Goal: Task Accomplishment & Management: Manage account settings

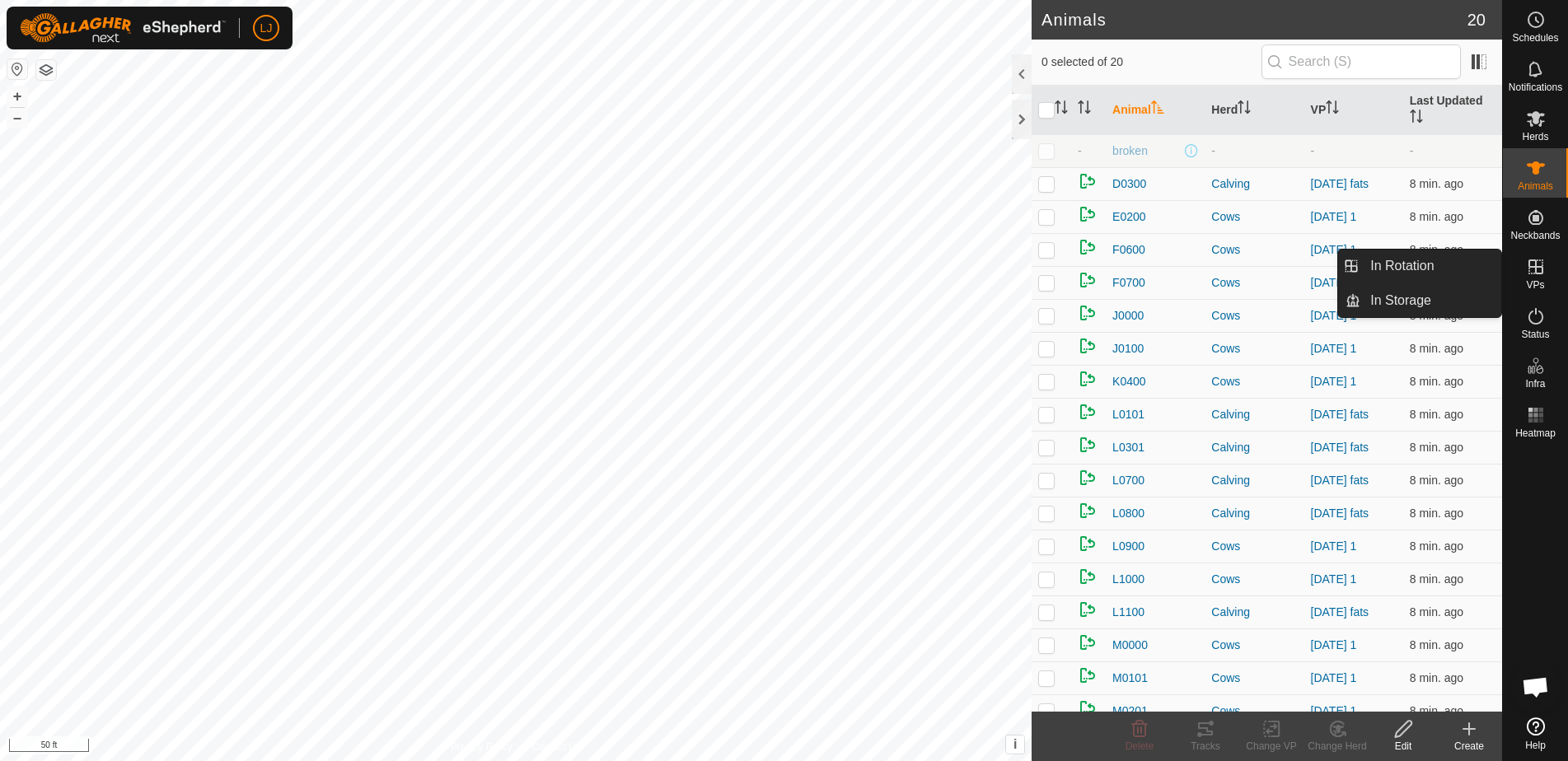
click at [1529, 270] on icon at bounding box center [1536, 266] width 20 height 20
click at [1427, 270] on link "In Rotation" at bounding box center [1432, 265] width 141 height 33
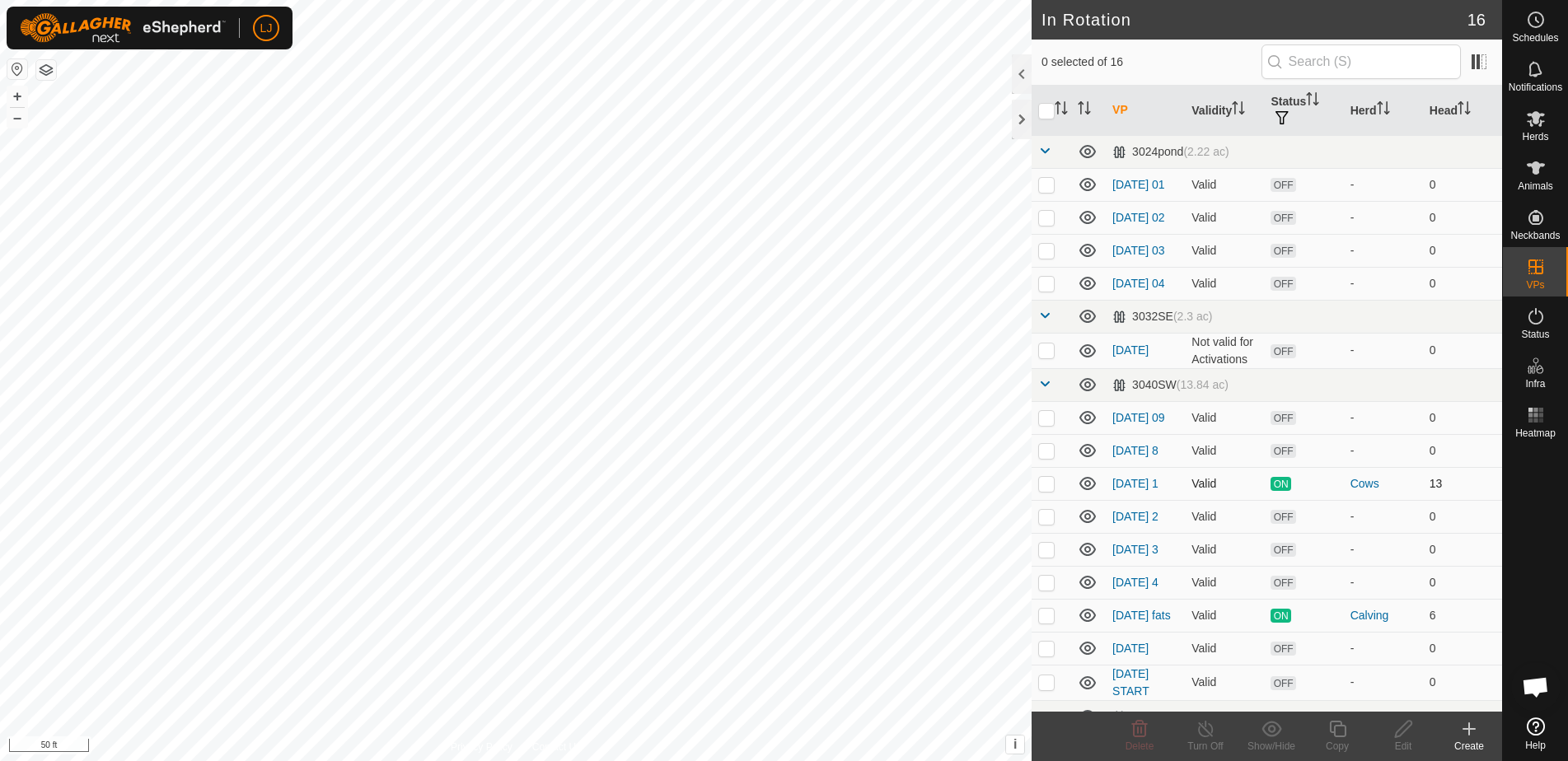
click at [1044, 499] on td at bounding box center [1051, 483] width 40 height 33
checkbox input "true"
click at [1048, 622] on p-checkbox at bounding box center [1047, 615] width 17 height 13
checkbox input "true"
click at [1508, 25] on div "Schedules" at bounding box center [1535, 24] width 65 height 50
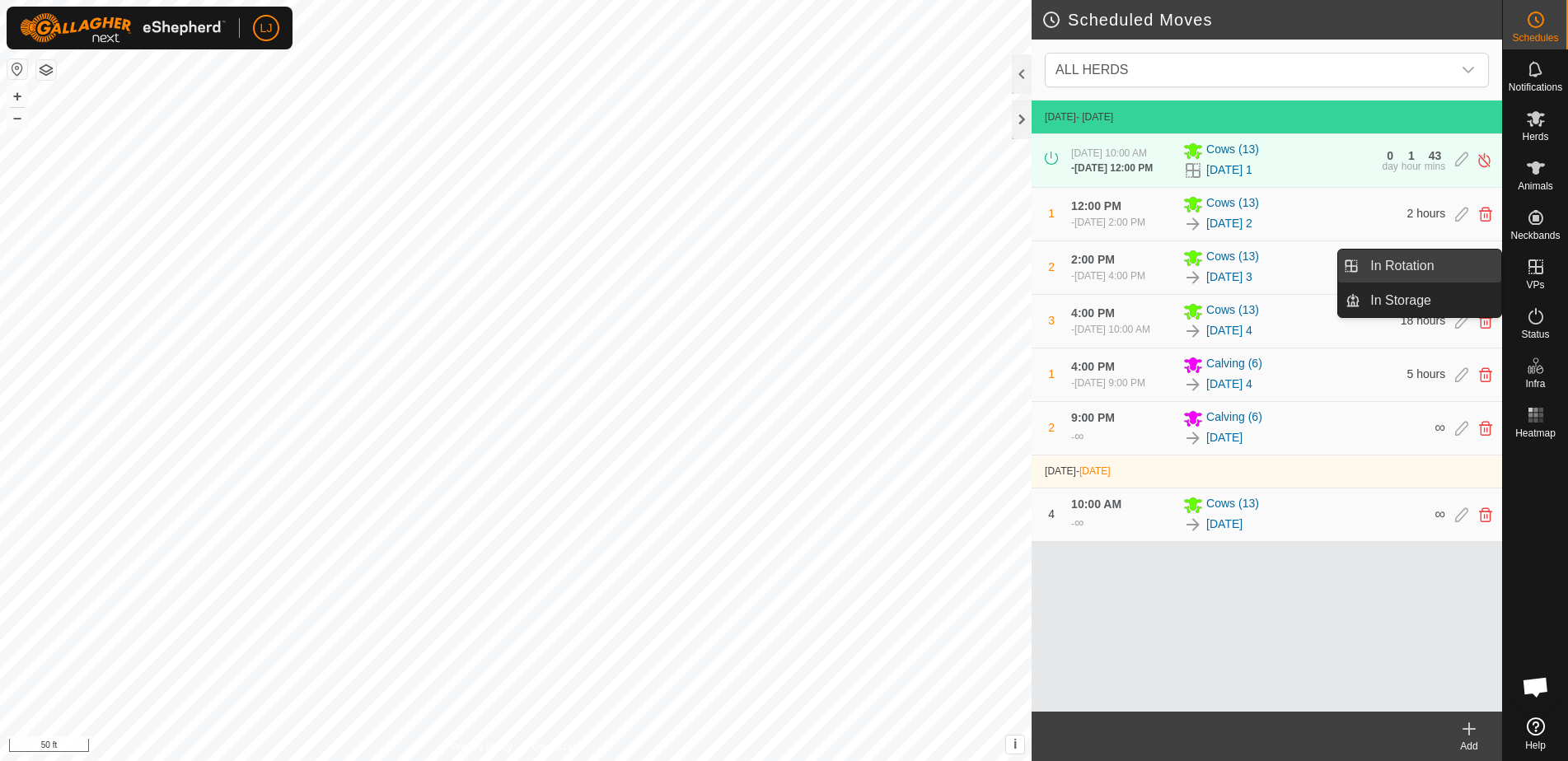
click at [1459, 268] on link "In Rotation" at bounding box center [1432, 265] width 141 height 33
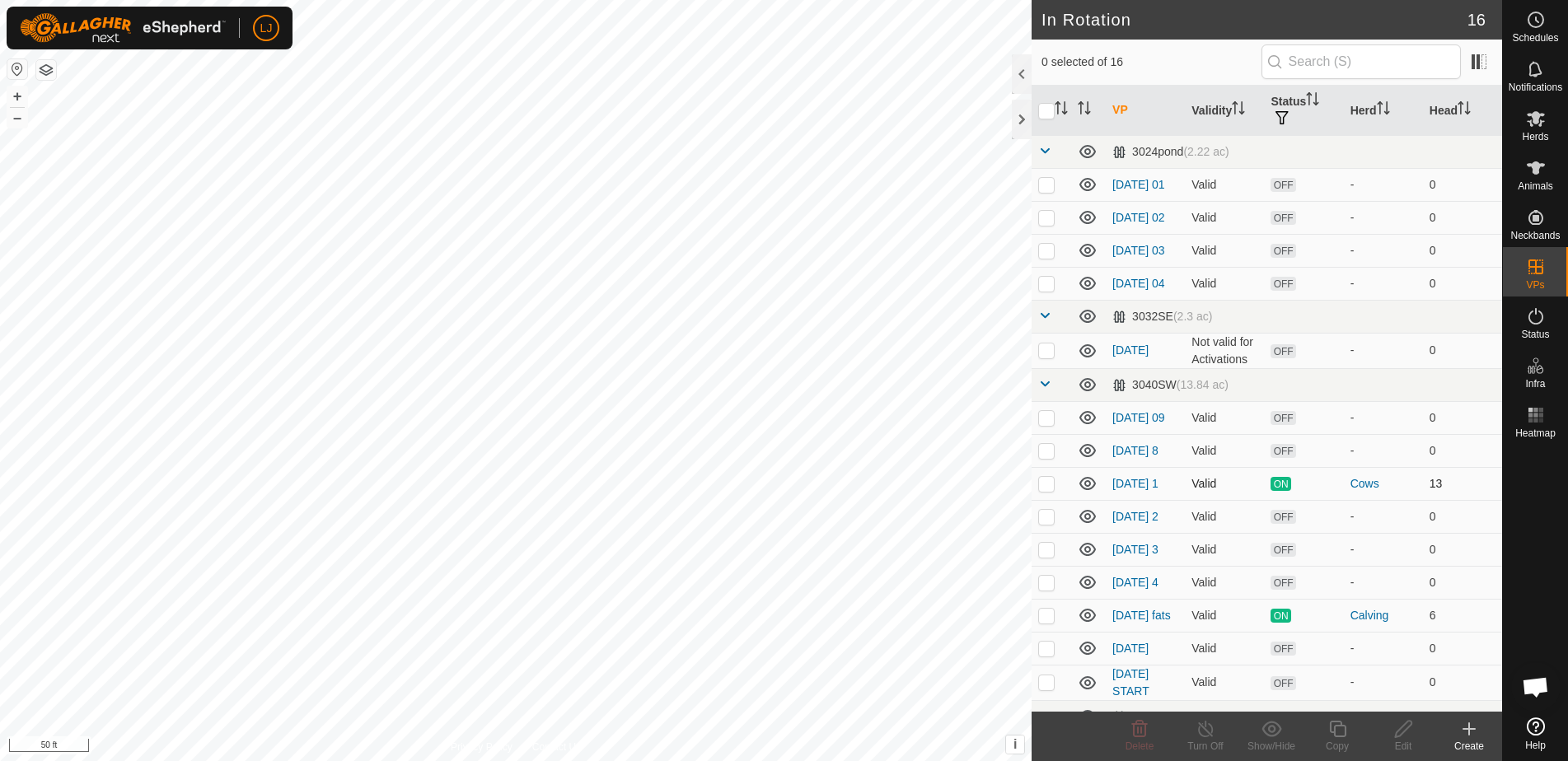
click at [1051, 490] on p-checkbox at bounding box center [1047, 484] width 17 height 13
checkbox input "true"
click at [1335, 727] on icon at bounding box center [1337, 729] width 17 height 17
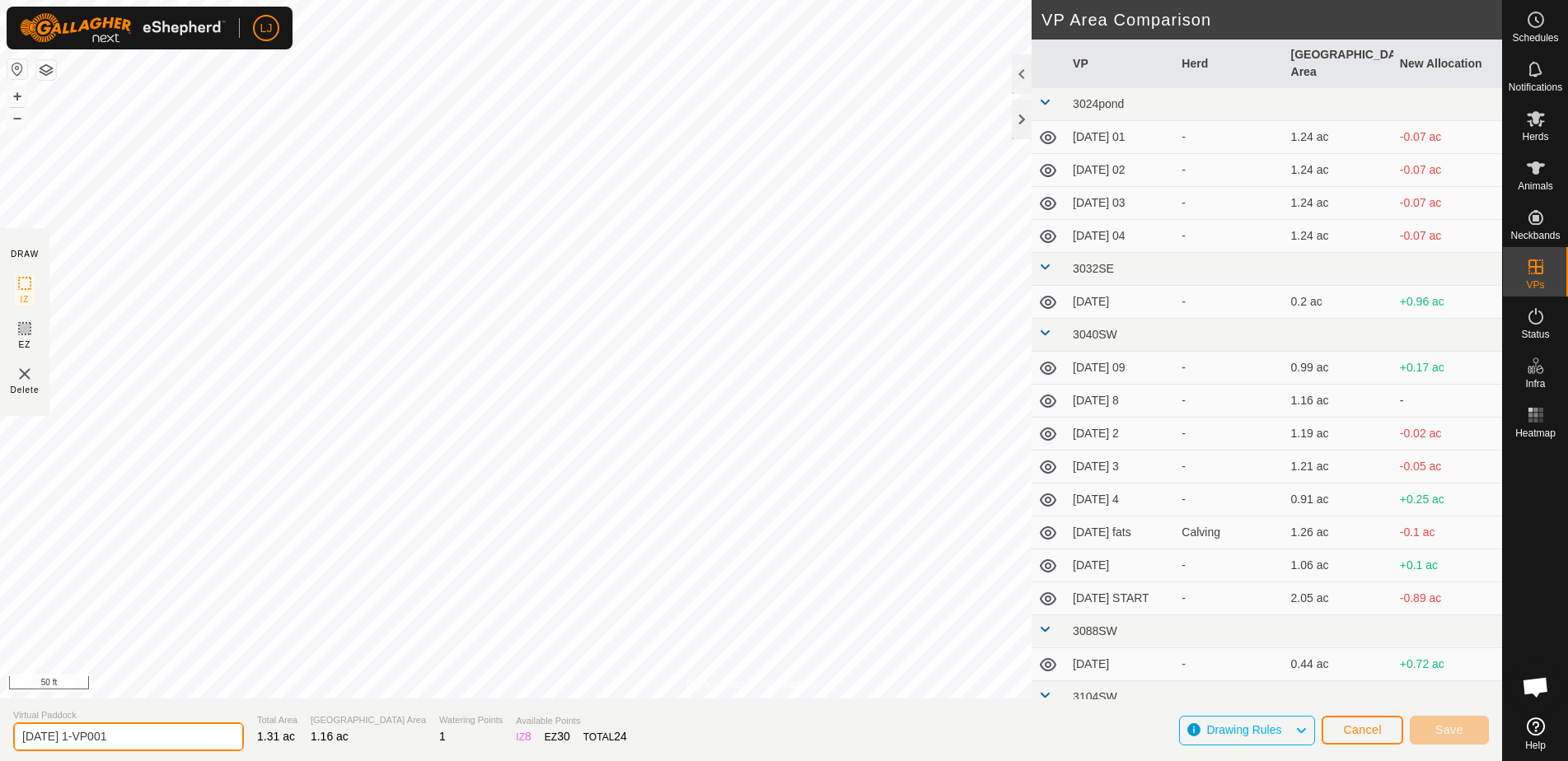
drag, startPoint x: 86, startPoint y: 738, endPoint x: 219, endPoint y: 741, distance: 133.0
click at [219, 741] on section "Virtual Paddock [DATE] 1-VP001 Total Area 1.31 ac Grazing Area 1.16 ac Watering…" at bounding box center [751, 730] width 1502 height 63
drag, startPoint x: 76, startPoint y: 738, endPoint x: 342, endPoint y: 746, distance: 266.1
click at [325, 746] on section "Virtual Paddock [DATE] 1-VP001 Total Area 1.31 ac Grazing Area 1.16 ac Watering…" at bounding box center [751, 730] width 1502 height 63
click at [158, 739] on input "[DATE] 1-VP001" at bounding box center [128, 737] width 231 height 29
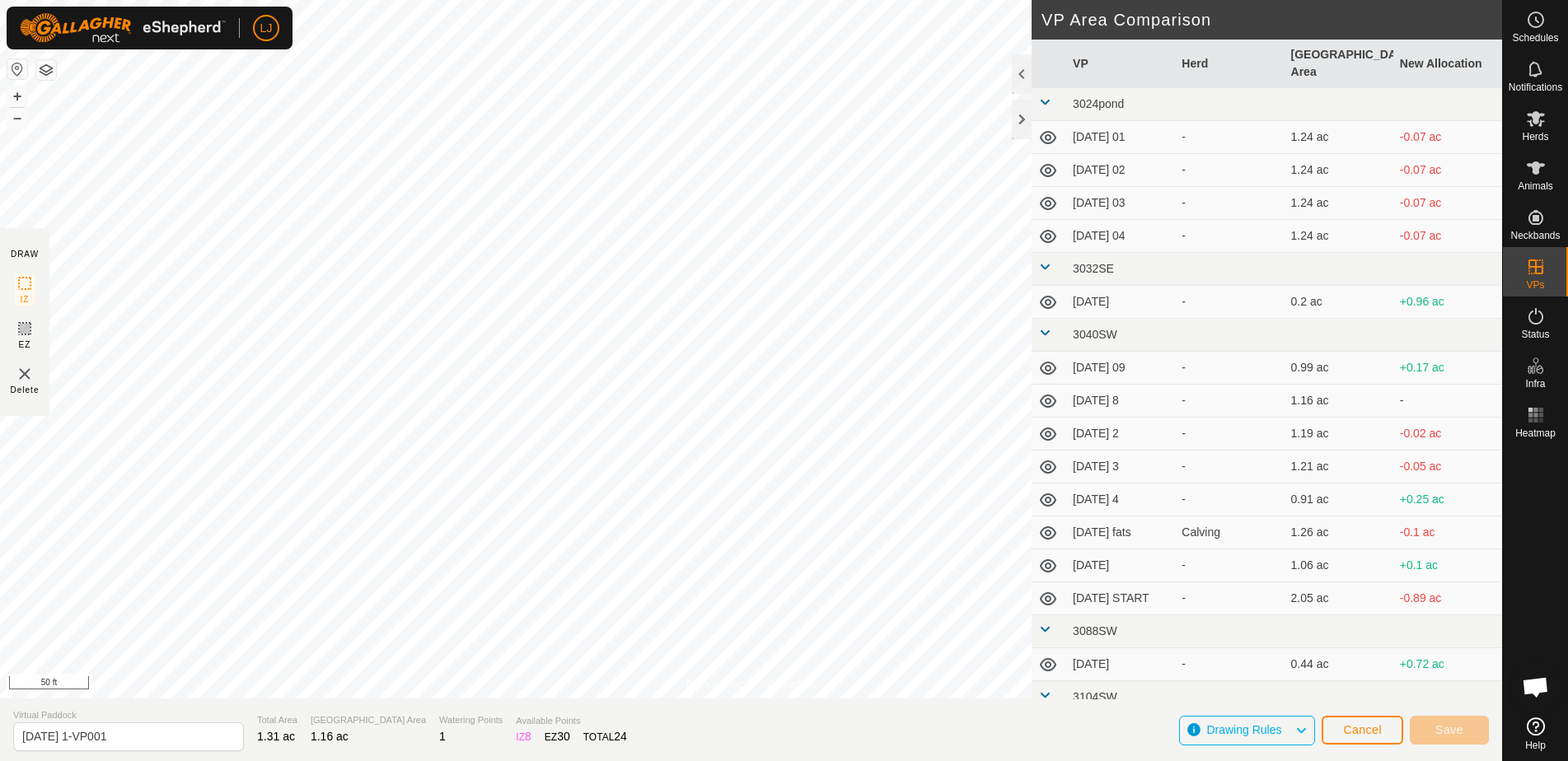
click at [1344, 731] on span "Cancel" at bounding box center [1362, 730] width 39 height 13
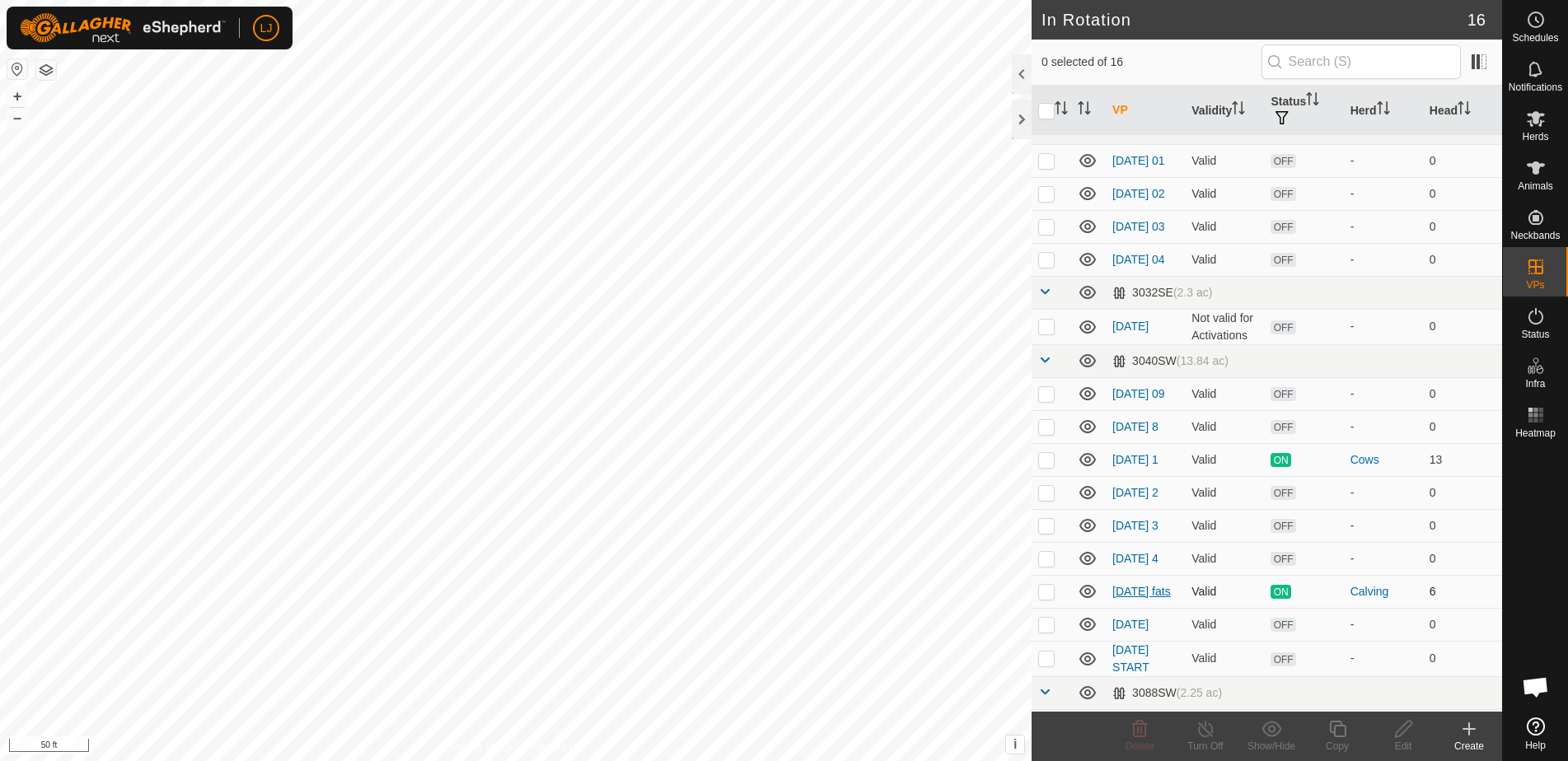
scroll to position [25, 0]
click at [1047, 563] on p-checkbox at bounding box center [1047, 557] width 17 height 13
checkbox input "true"
click at [1044, 596] on p-checkbox at bounding box center [1047, 590] width 17 height 13
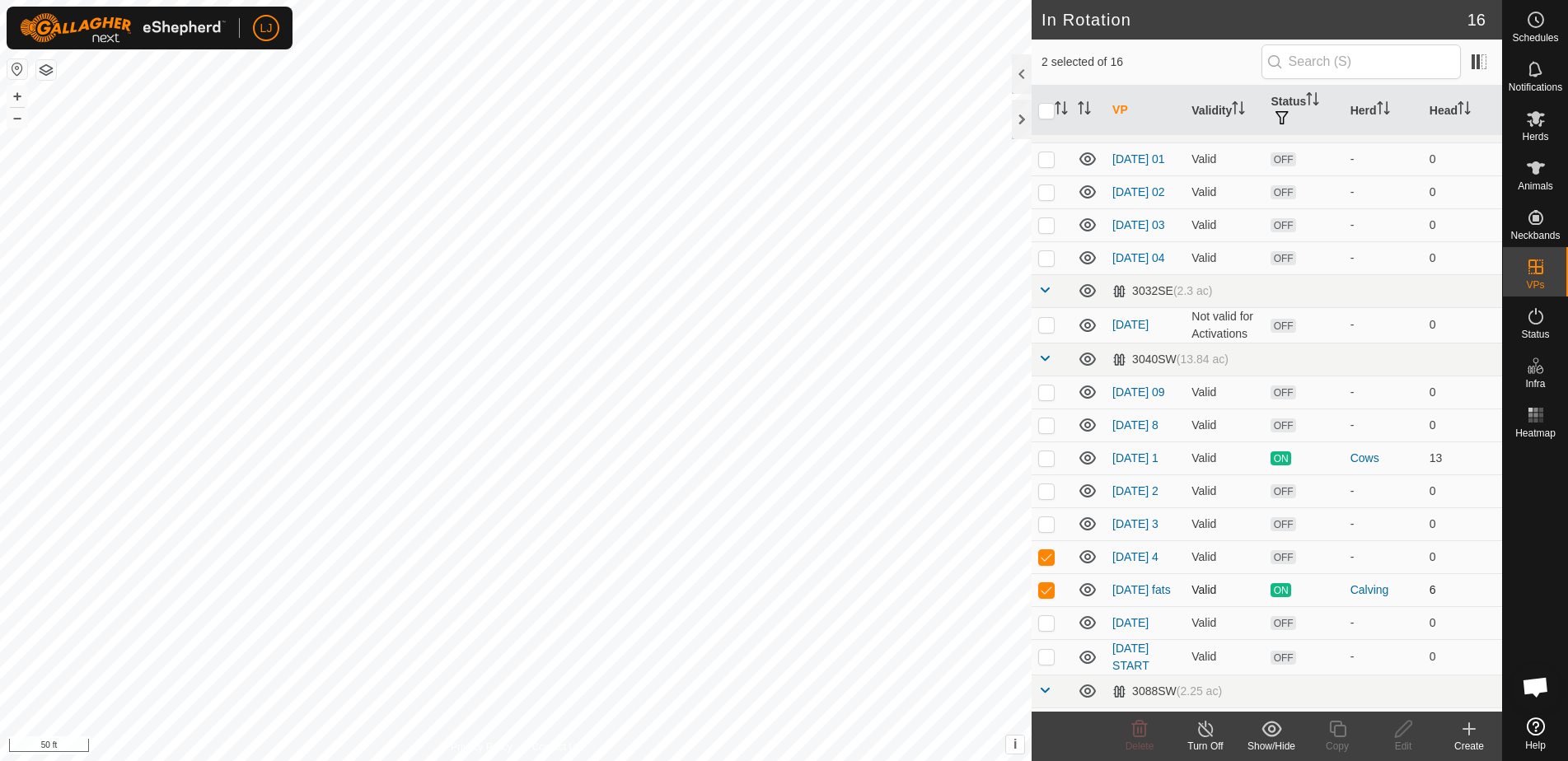
checkbox input "false"
click at [1330, 732] on icon at bounding box center [1338, 728] width 21 height 20
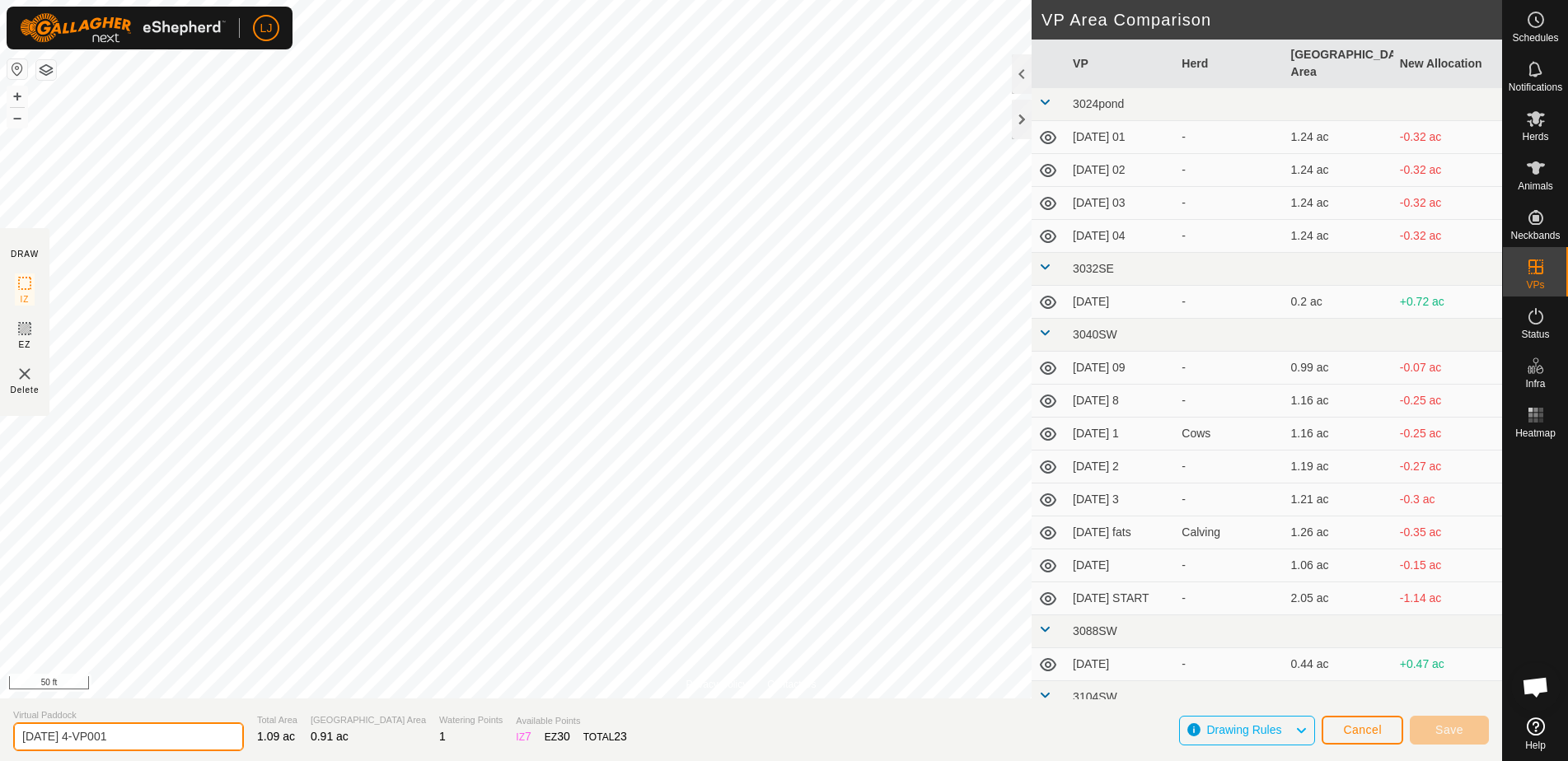
drag, startPoint x: 85, startPoint y: 740, endPoint x: 322, endPoint y: 747, distance: 237.1
click at [322, 747] on section "Virtual Paddock [DATE] 4-VP001 Total Area 1.09 ac Grazing Area 0.91 ac Watering…" at bounding box center [751, 730] width 1502 height 63
type input "[DATE] final"
click at [764, 760] on html "LJ Schedules Notifications Herds Animals Neckbands VPs Status Infra Heatmap Hel…" at bounding box center [784, 380] width 1568 height 761
click at [1454, 734] on span "Save" at bounding box center [1449, 730] width 28 height 13
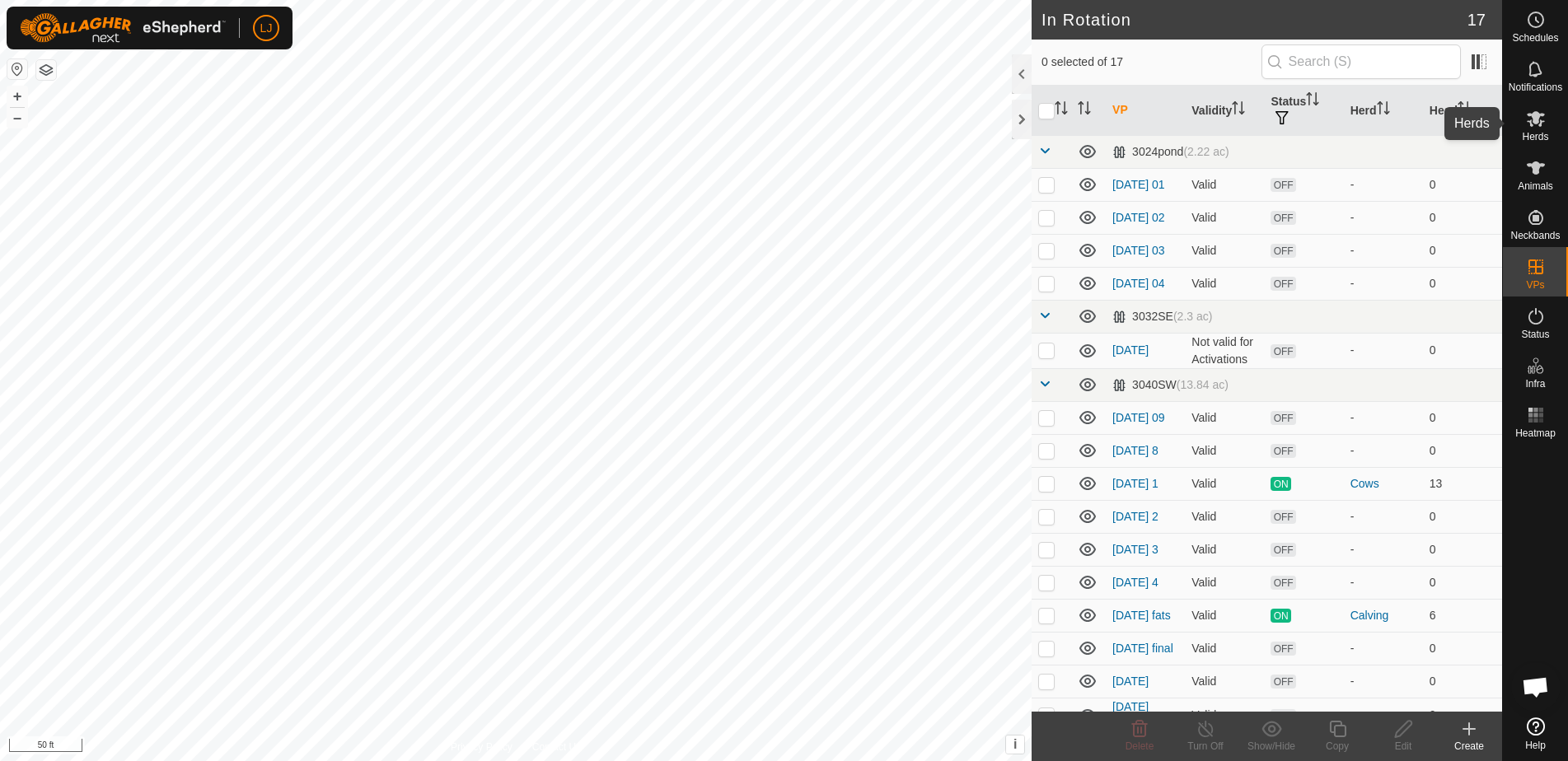
click at [1528, 120] on icon at bounding box center [1536, 119] width 20 height 20
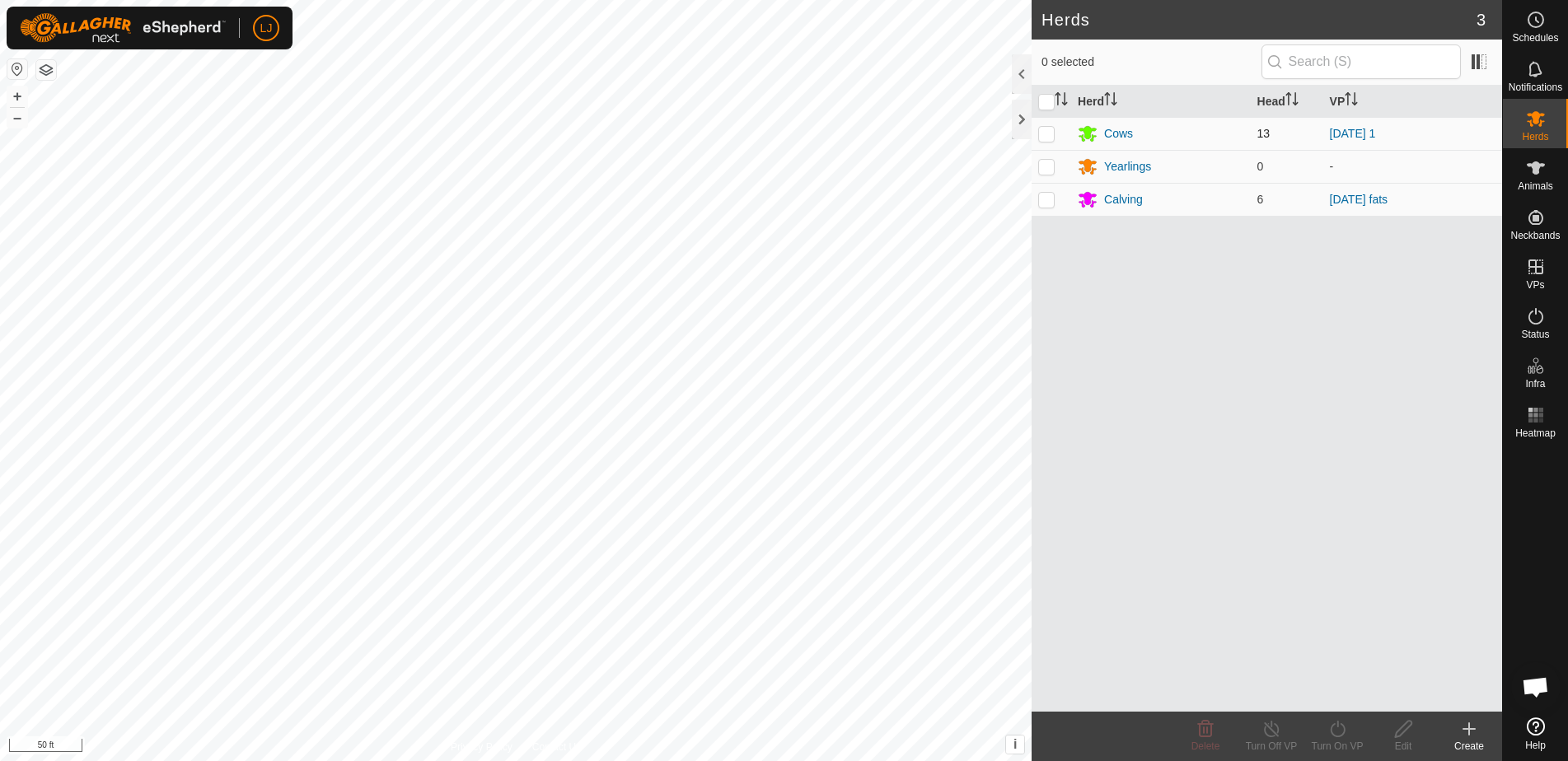
click at [1045, 135] on p-checkbox at bounding box center [1047, 134] width 17 height 13
checkbox input "true"
click at [1045, 198] on p-checkbox at bounding box center [1047, 199] width 17 height 13
checkbox input "true"
click at [1343, 737] on icon at bounding box center [1338, 728] width 21 height 20
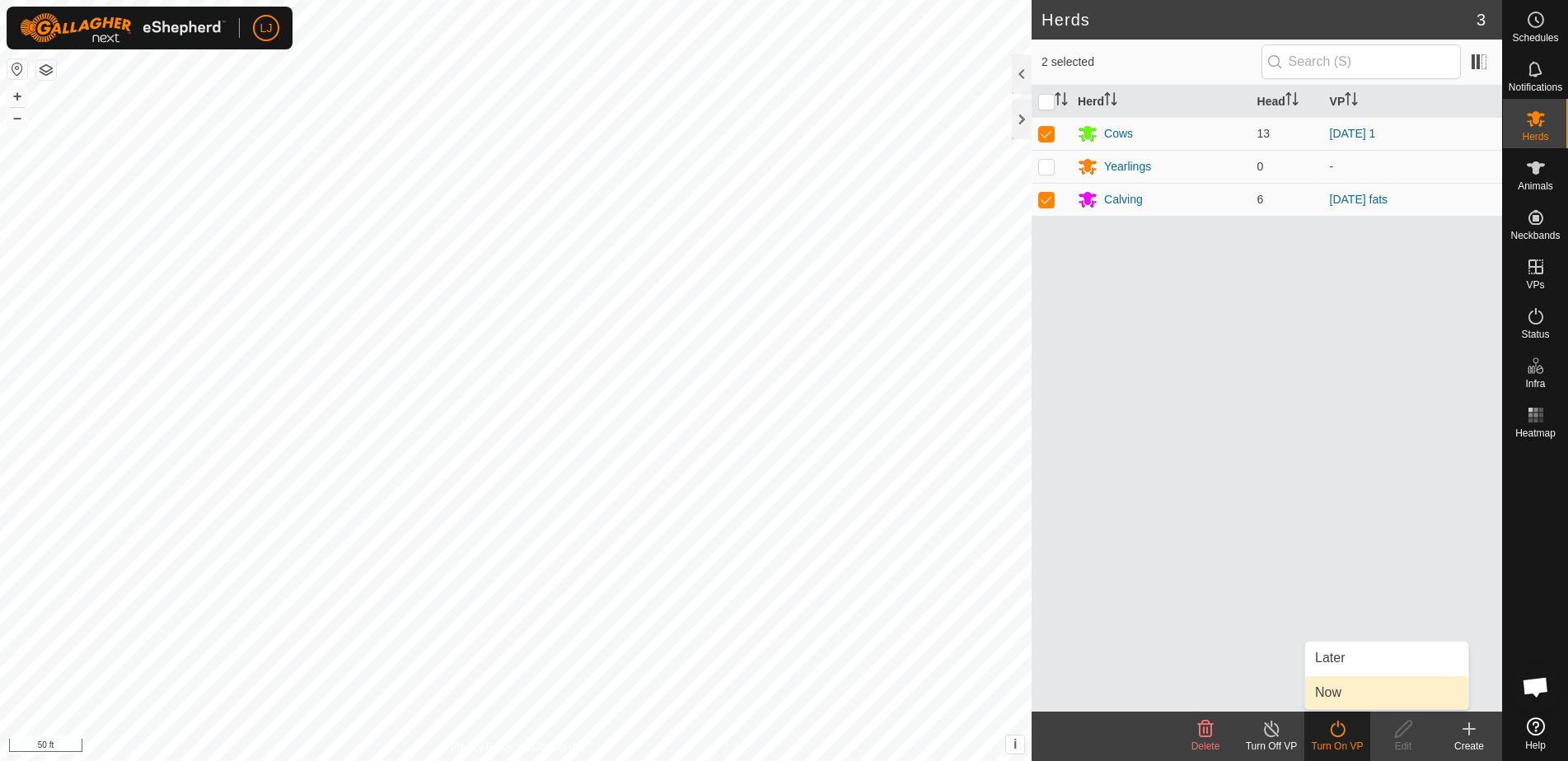
click at [1334, 699] on link "Now" at bounding box center [1386, 692] width 163 height 33
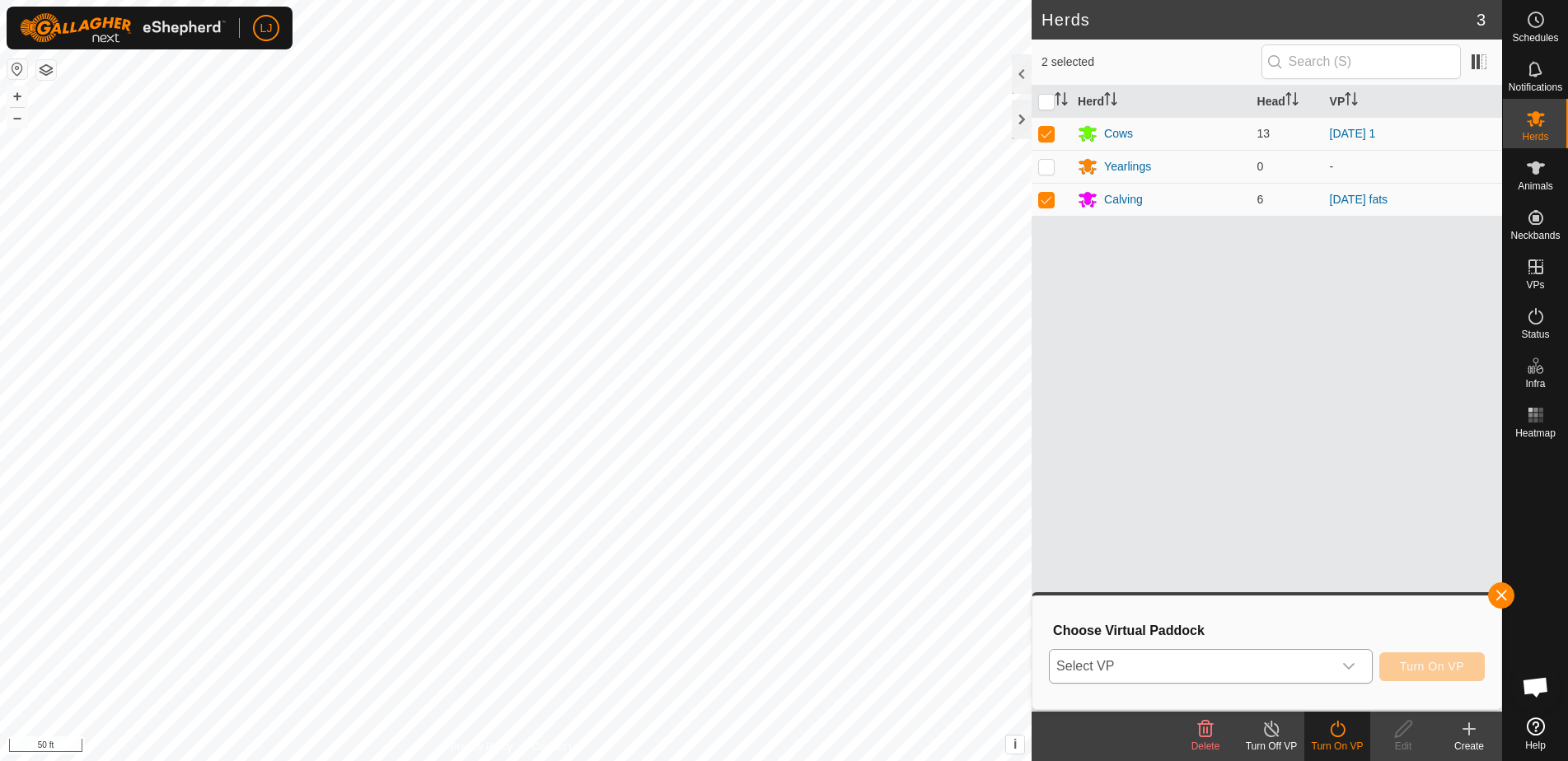
click at [1168, 670] on span "Select VP" at bounding box center [1192, 666] width 282 height 33
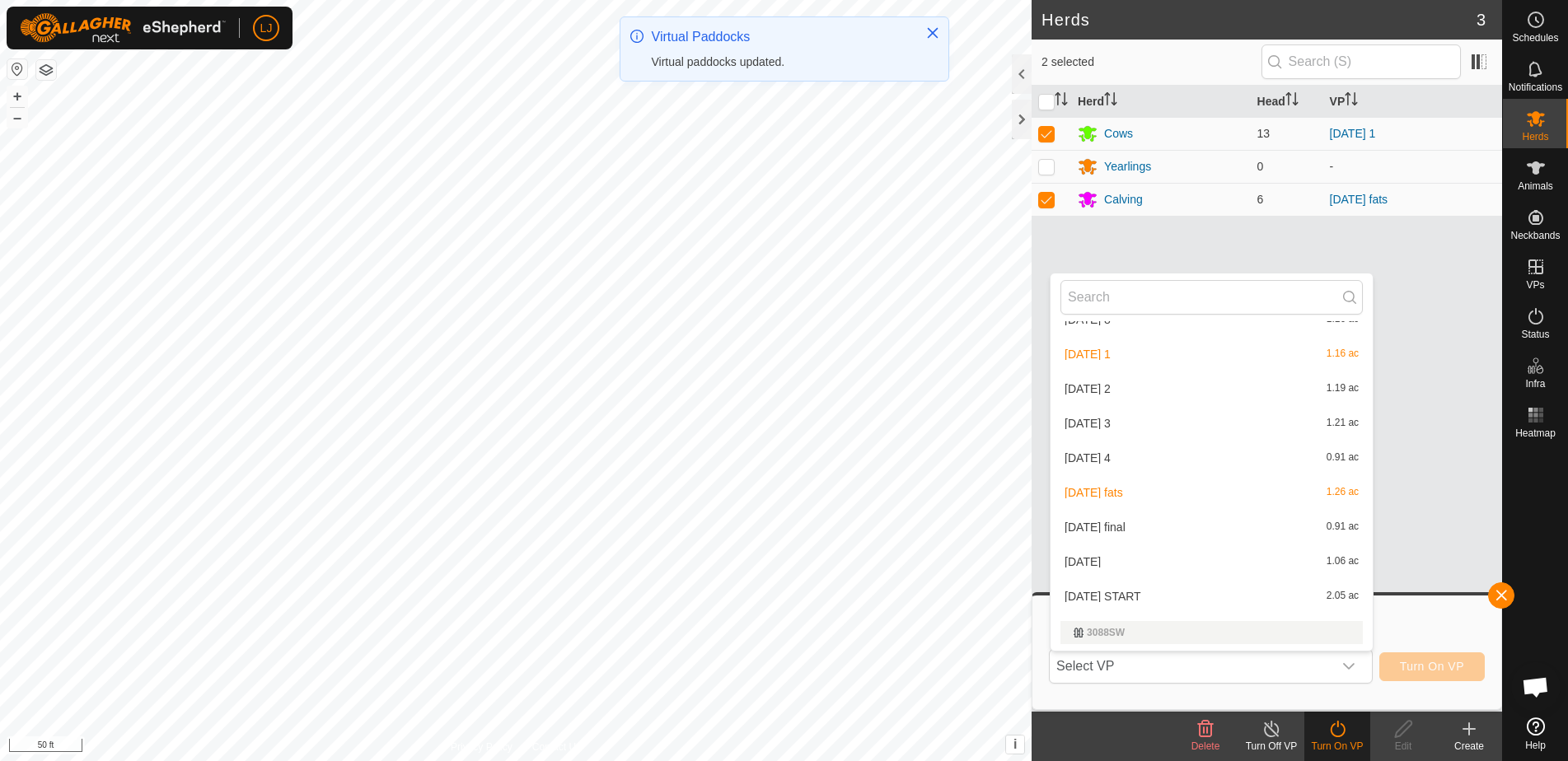
scroll to position [344, 0]
click at [1153, 520] on li "[DATE] final 0.91 ac" at bounding box center [1211, 522] width 322 height 33
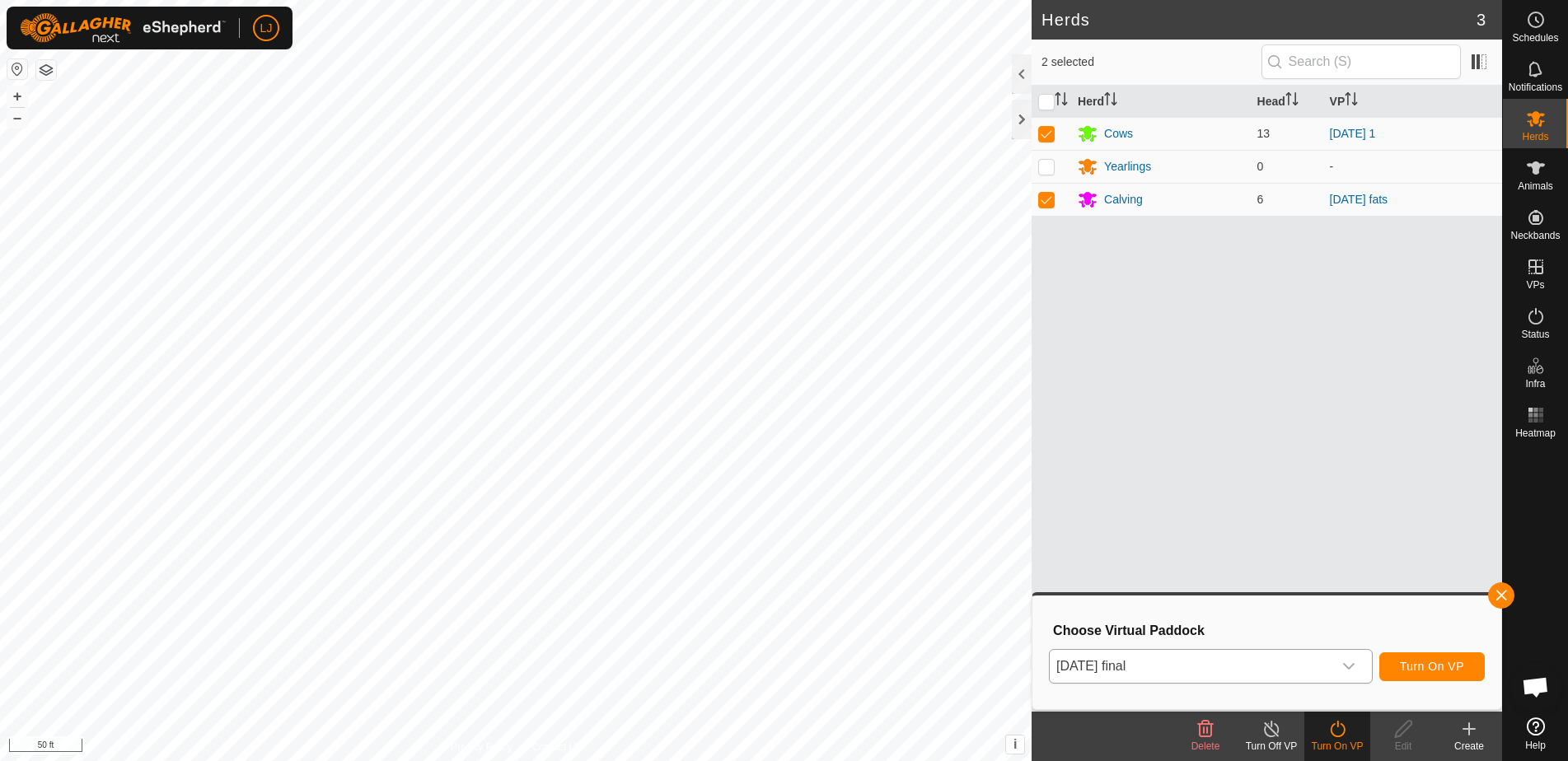
click at [1412, 673] on button "Turn On VP" at bounding box center [1432, 666] width 105 height 29
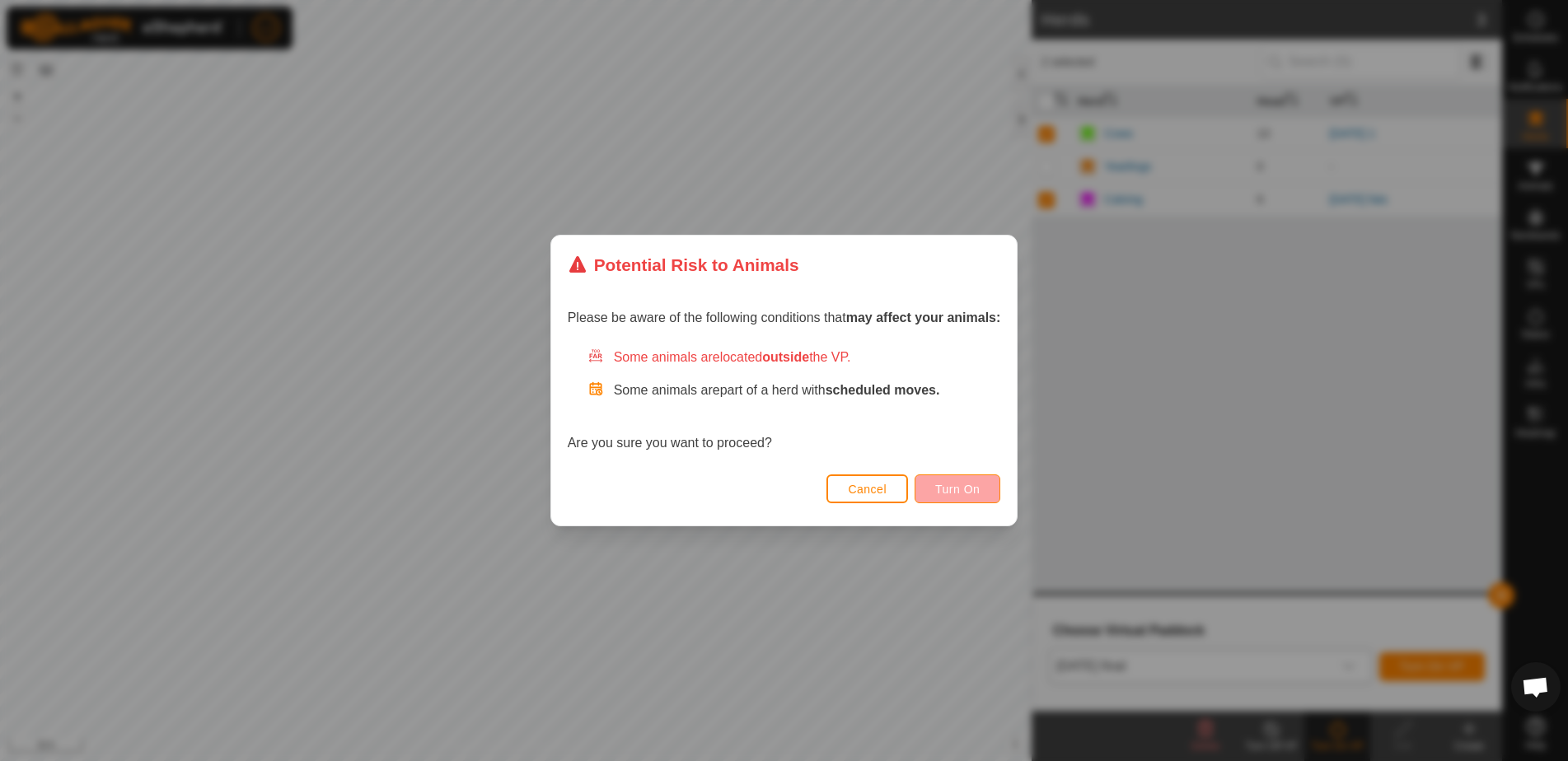
click at [937, 484] on span "Turn On" at bounding box center [957, 489] width 44 height 13
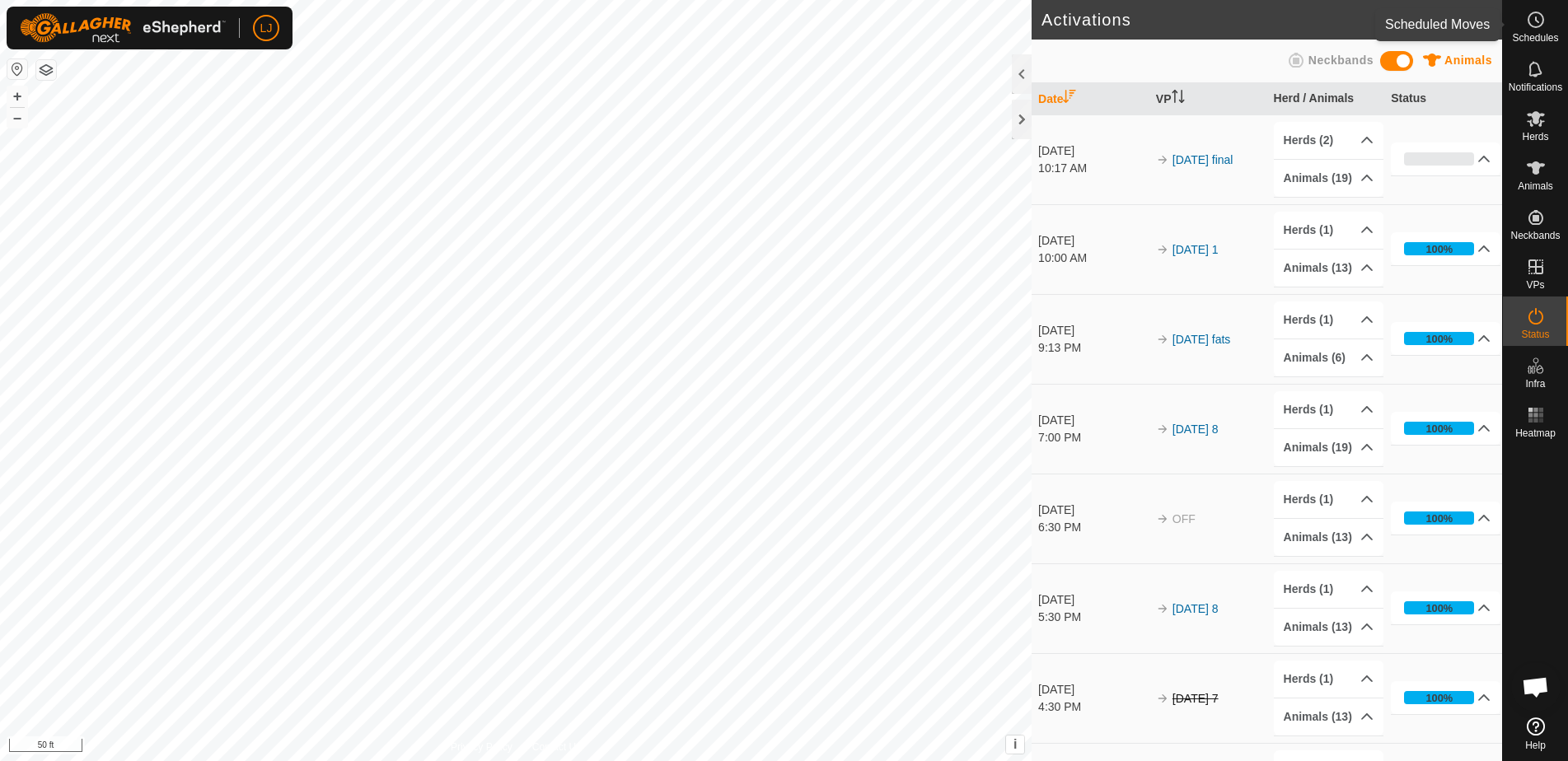
click at [1531, 34] on span "Schedules" at bounding box center [1535, 38] width 46 height 10
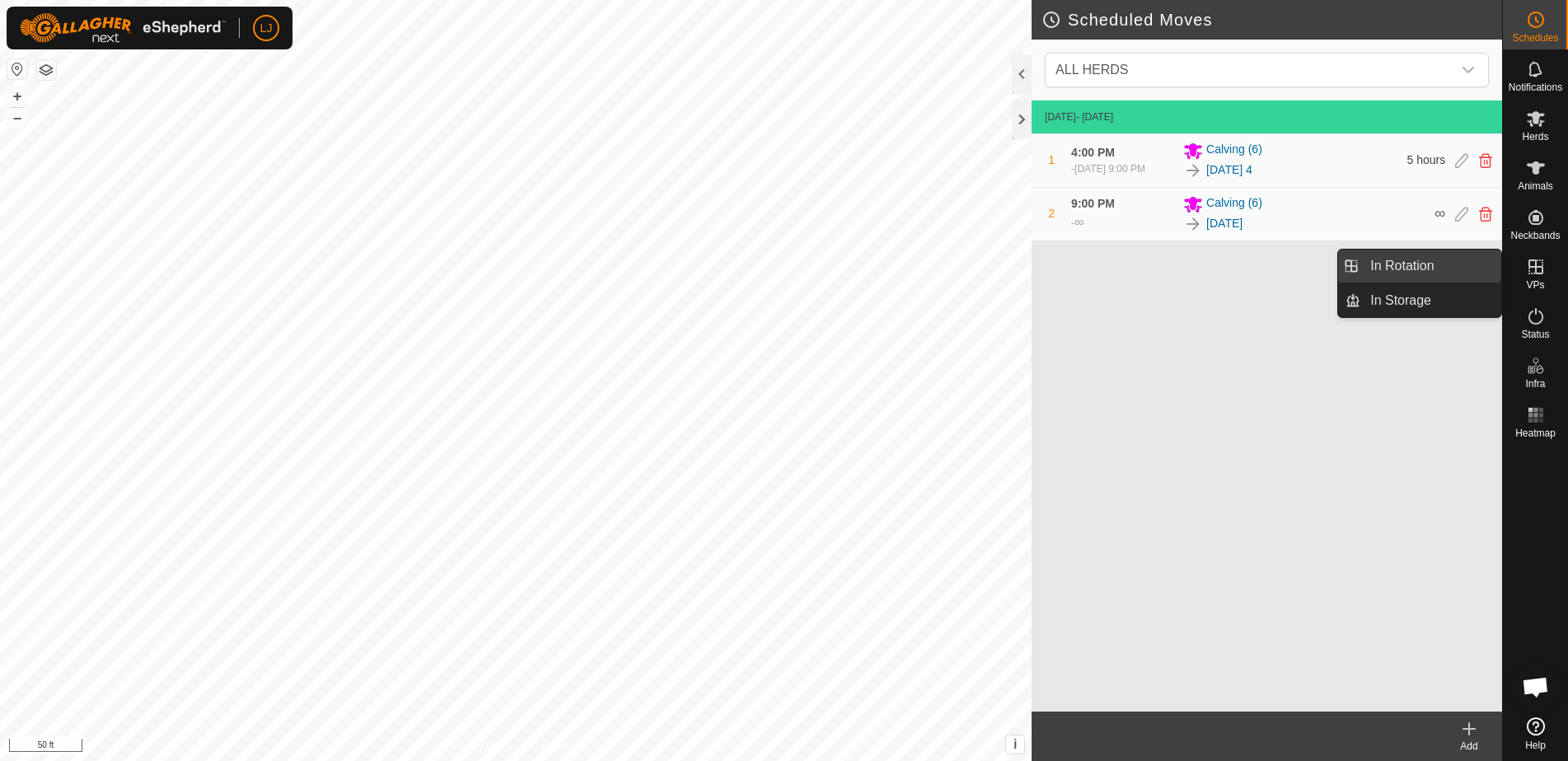
click at [1467, 273] on link "In Rotation" at bounding box center [1432, 265] width 141 height 33
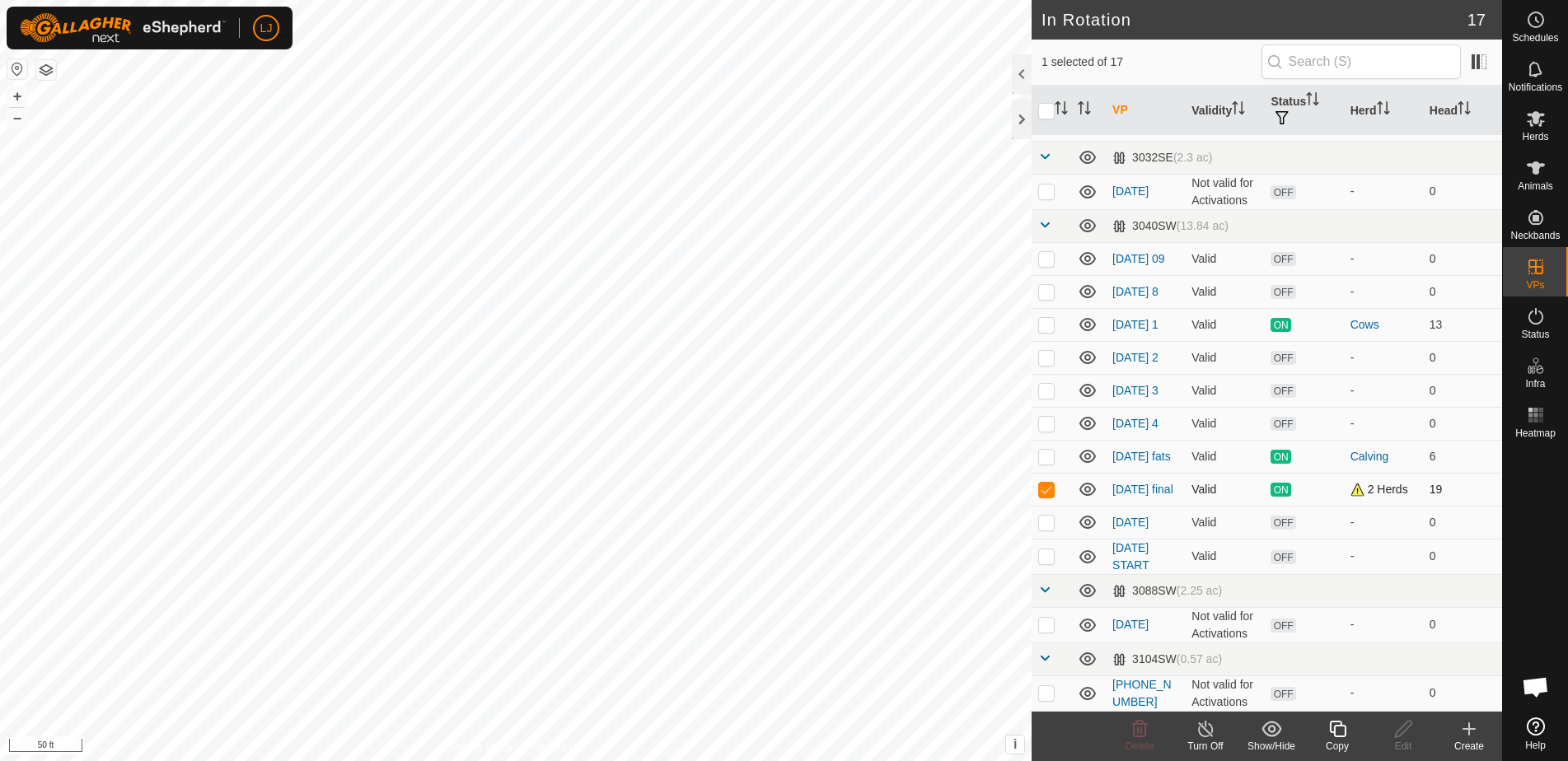
scroll to position [189, 0]
click at [1046, 527] on p-checkbox at bounding box center [1047, 522] width 17 height 13
checkbox input "false"
click at [1352, 725] on copy-svg-icon at bounding box center [1337, 728] width 66 height 20
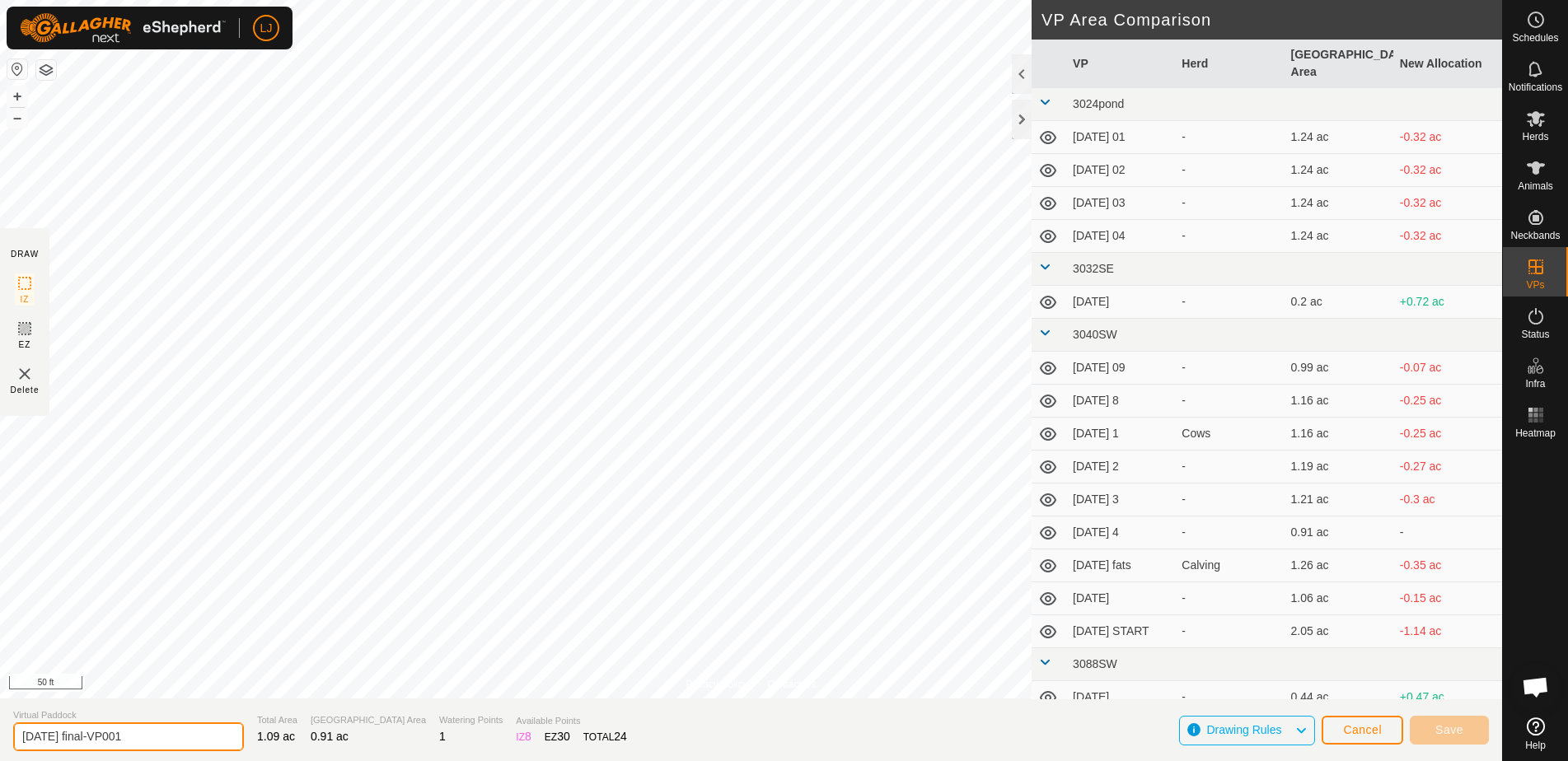
drag, startPoint x: 70, startPoint y: 742, endPoint x: 260, endPoint y: 745, distance: 190.0
click at [251, 745] on section "Virtual Paddock [DATE] final-VP001 Total Area 1.09 ac Grazing Area 0.91 ac Wate…" at bounding box center [751, 730] width 1502 height 63
type input "[DATE] final"
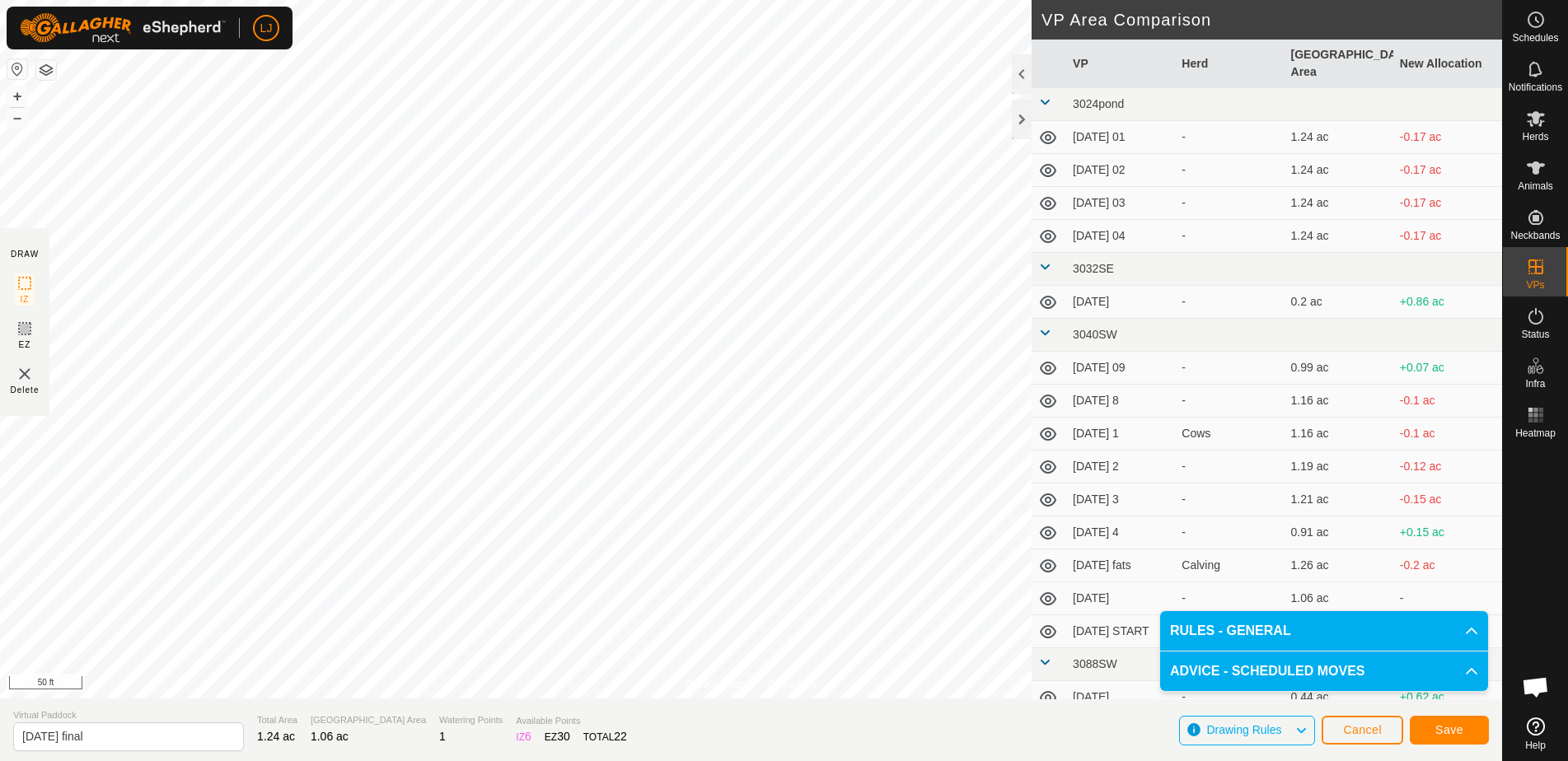
click at [1456, 729] on span "Save" at bounding box center [1449, 730] width 28 height 13
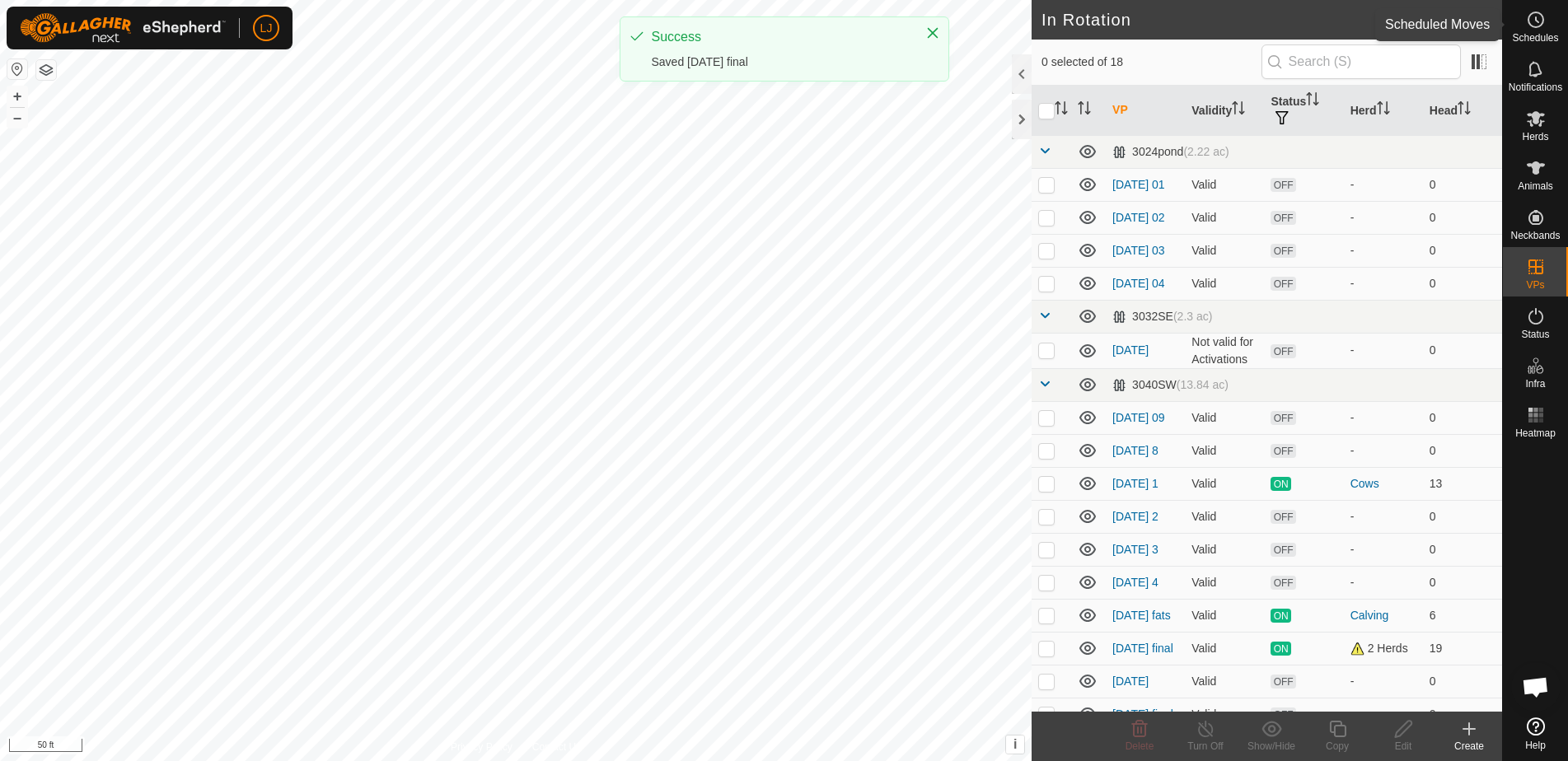
click at [1540, 23] on icon at bounding box center [1536, 20] width 20 height 20
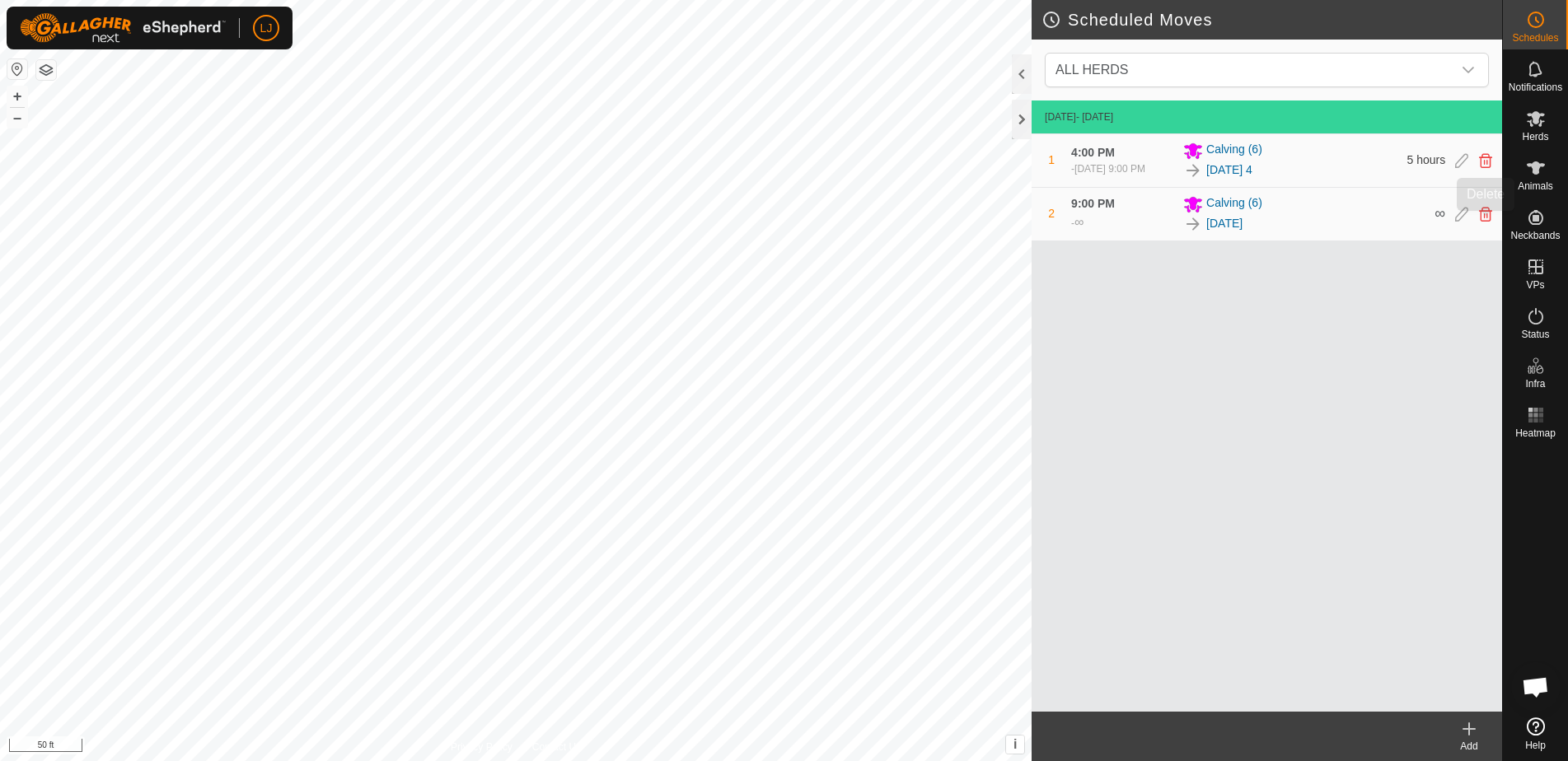
click at [1483, 222] on icon at bounding box center [1486, 214] width 13 height 15
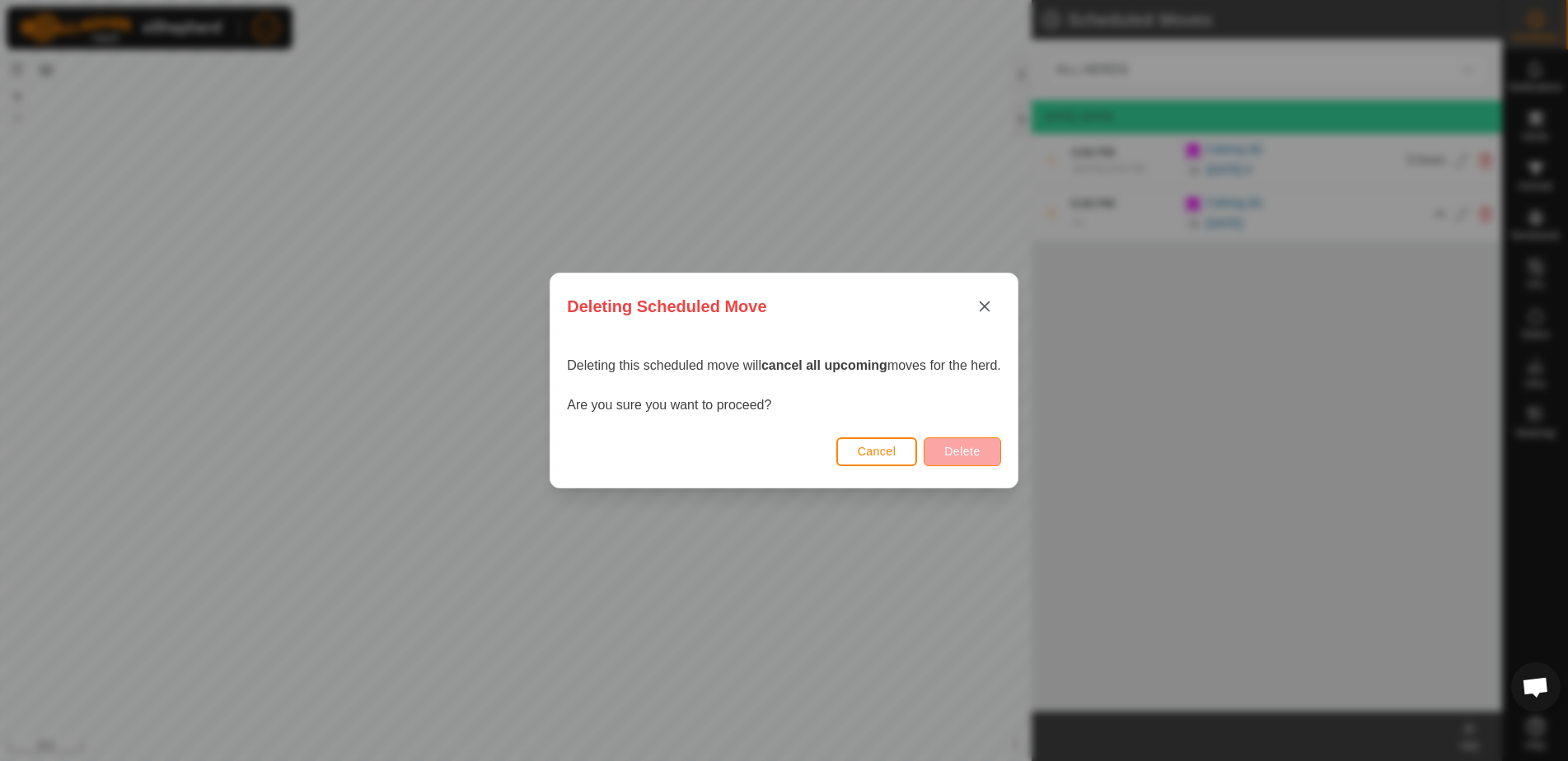
click at [961, 452] on span "Delete" at bounding box center [962, 452] width 36 height 13
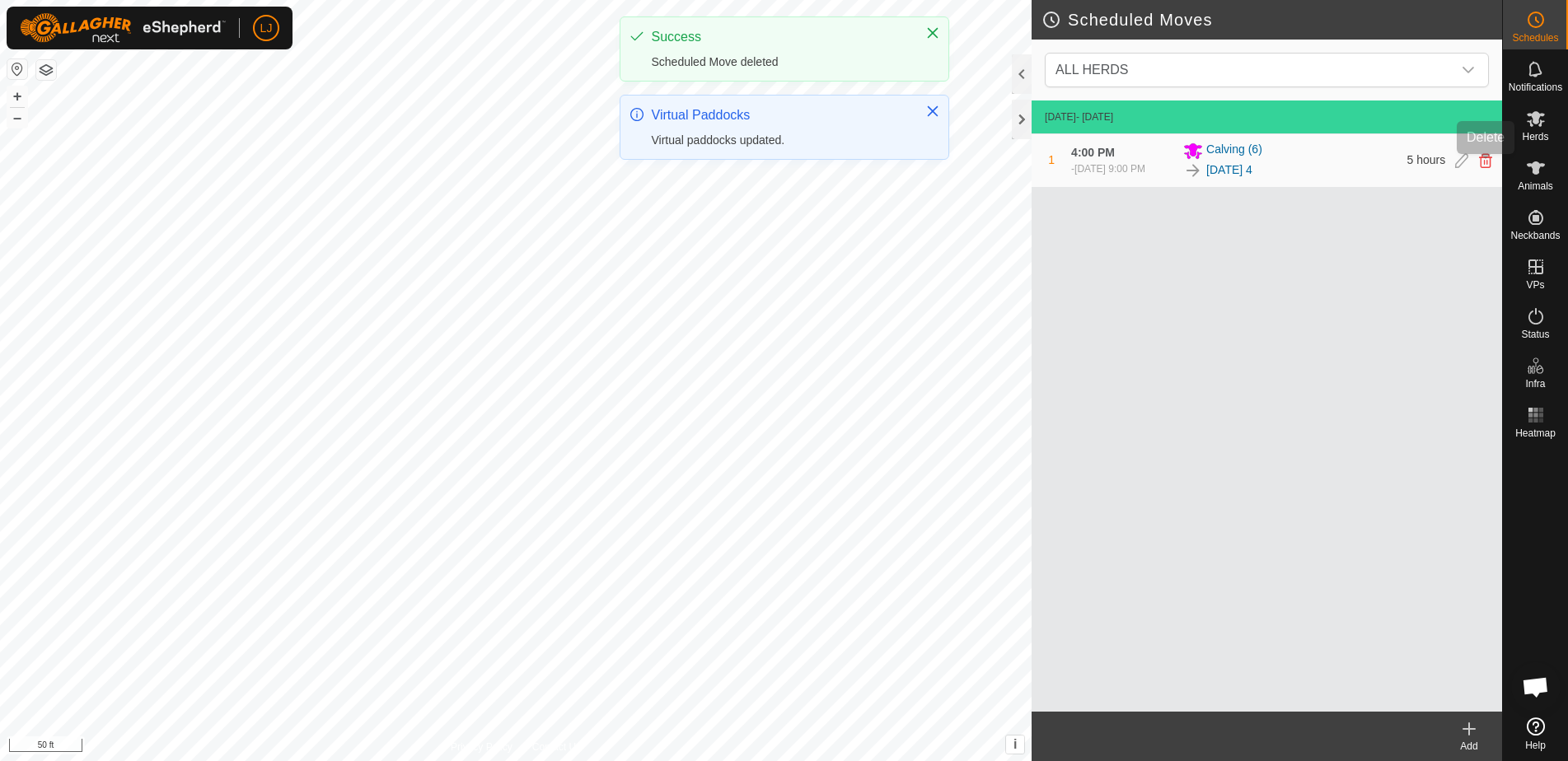
click at [1487, 168] on icon at bounding box center [1486, 161] width 13 height 15
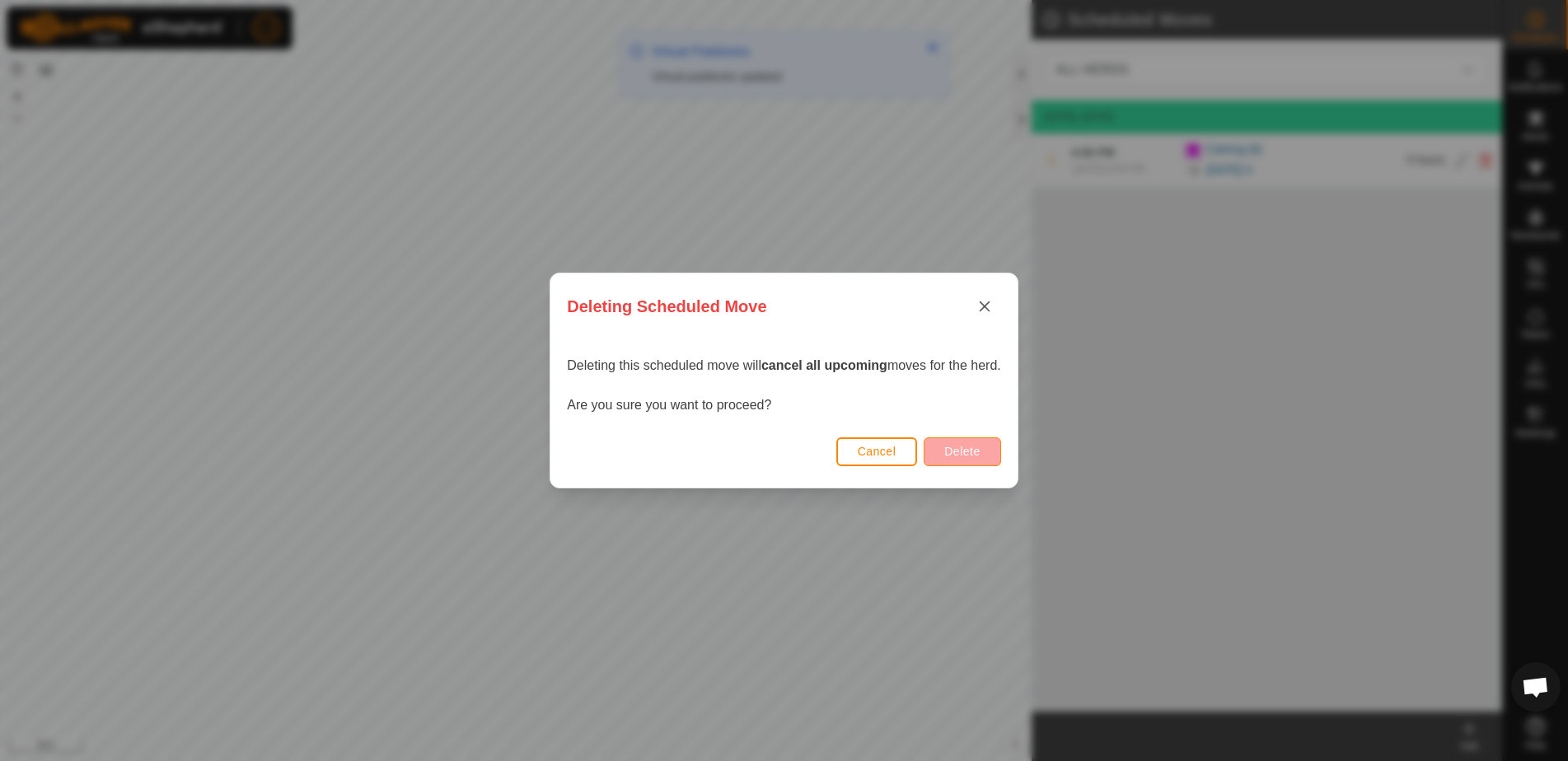
click at [980, 453] on span "Delete" at bounding box center [962, 452] width 36 height 13
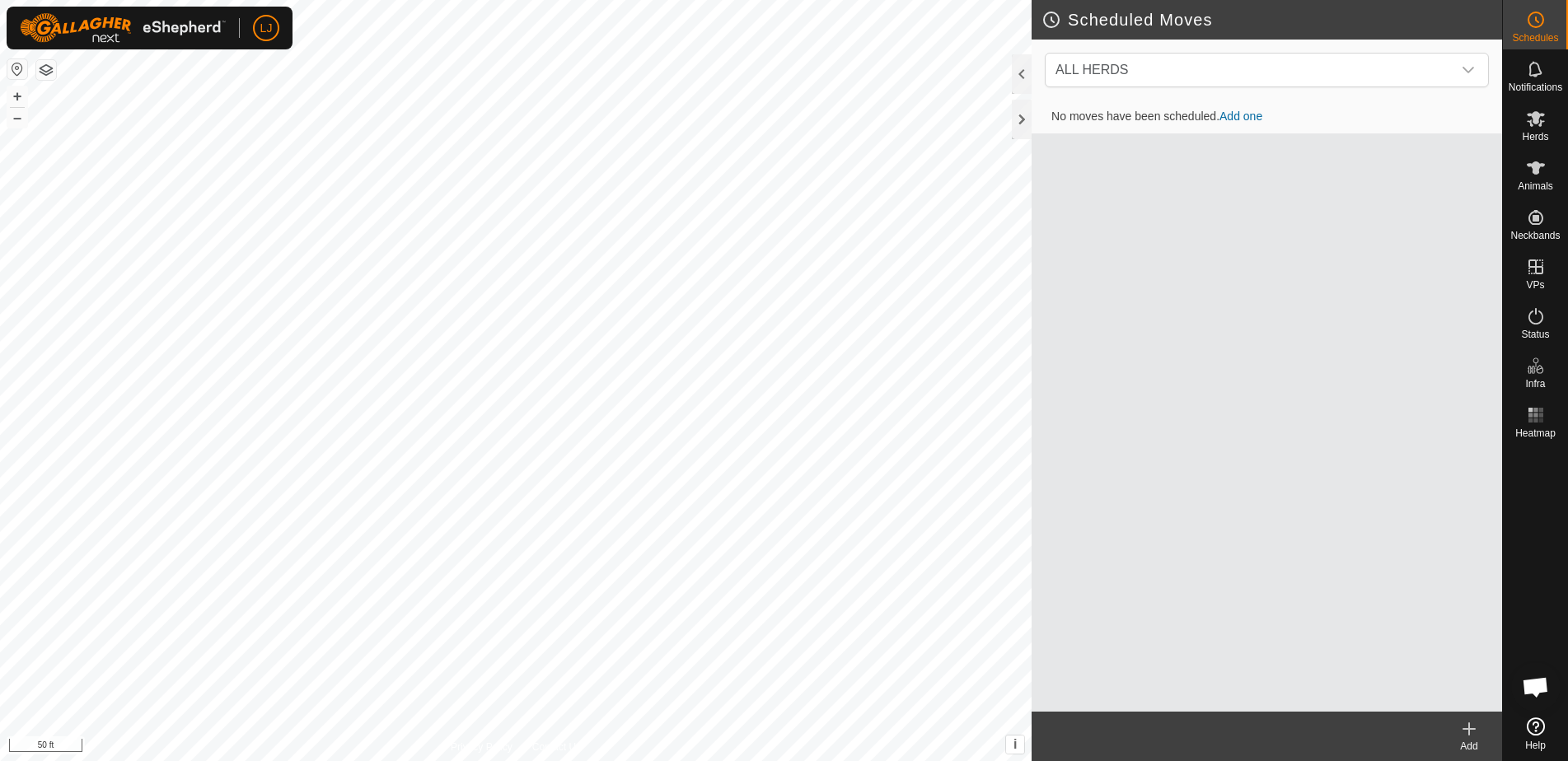
click at [1530, 125] on icon at bounding box center [1536, 119] width 18 height 16
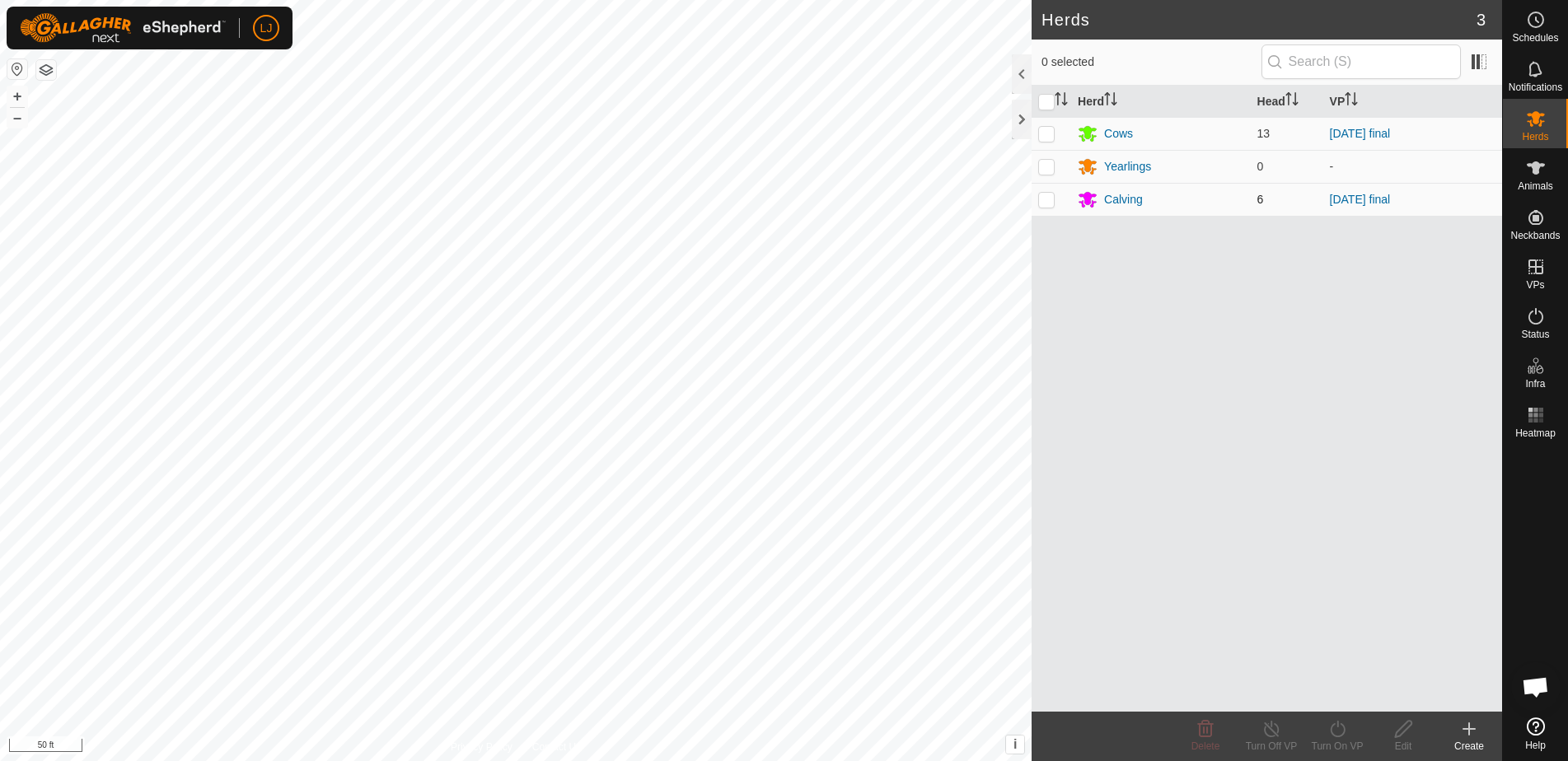
drag, startPoint x: 1047, startPoint y: 129, endPoint x: 1037, endPoint y: 189, distance: 60.8
click at [1045, 131] on p-checkbox at bounding box center [1047, 134] width 17 height 13
checkbox input "true"
click at [1041, 202] on p-checkbox at bounding box center [1047, 199] width 17 height 13
checkbox input "true"
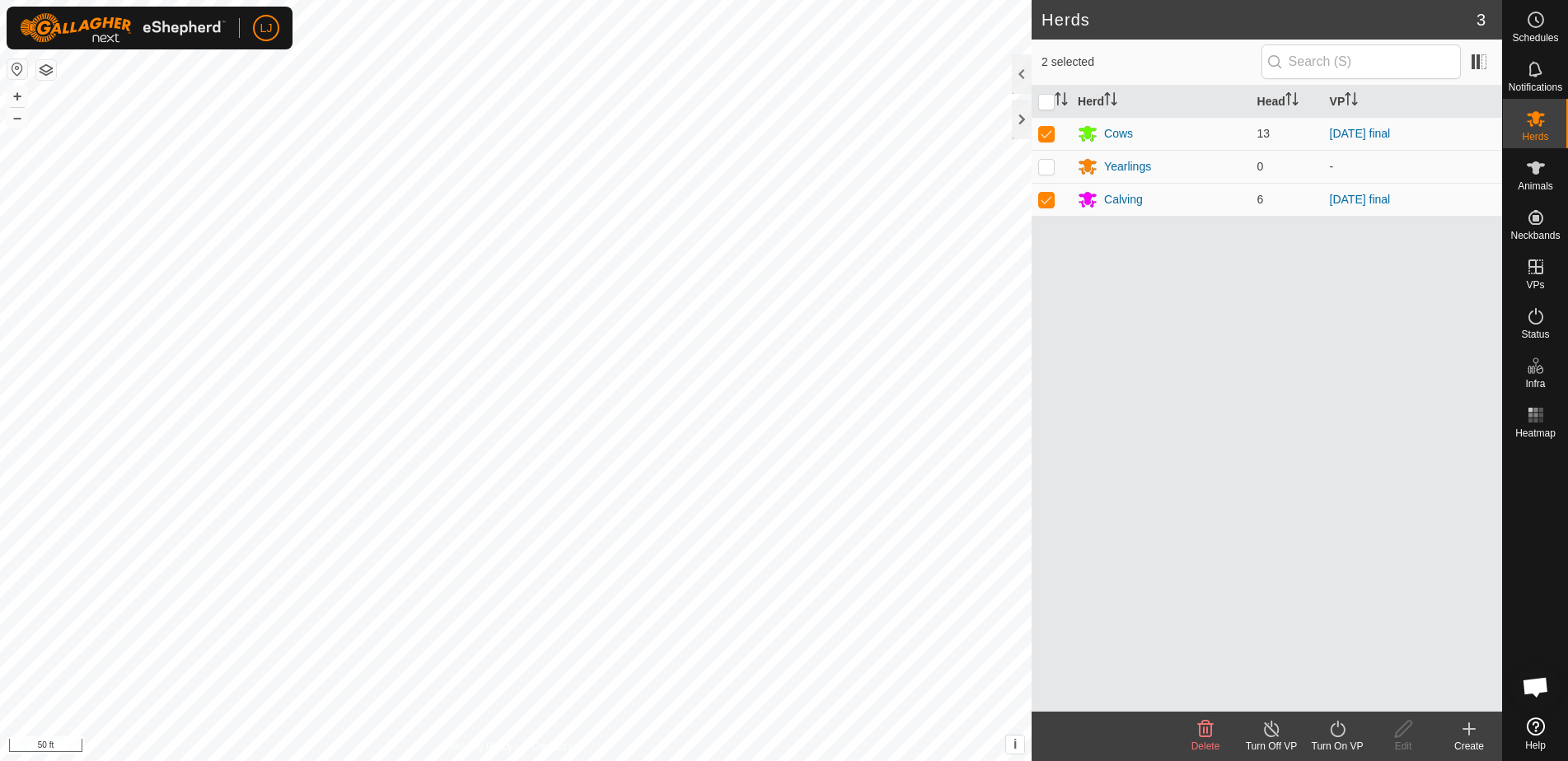
click at [1333, 735] on icon at bounding box center [1338, 728] width 21 height 20
click at [1341, 697] on link "Now" at bounding box center [1386, 692] width 163 height 33
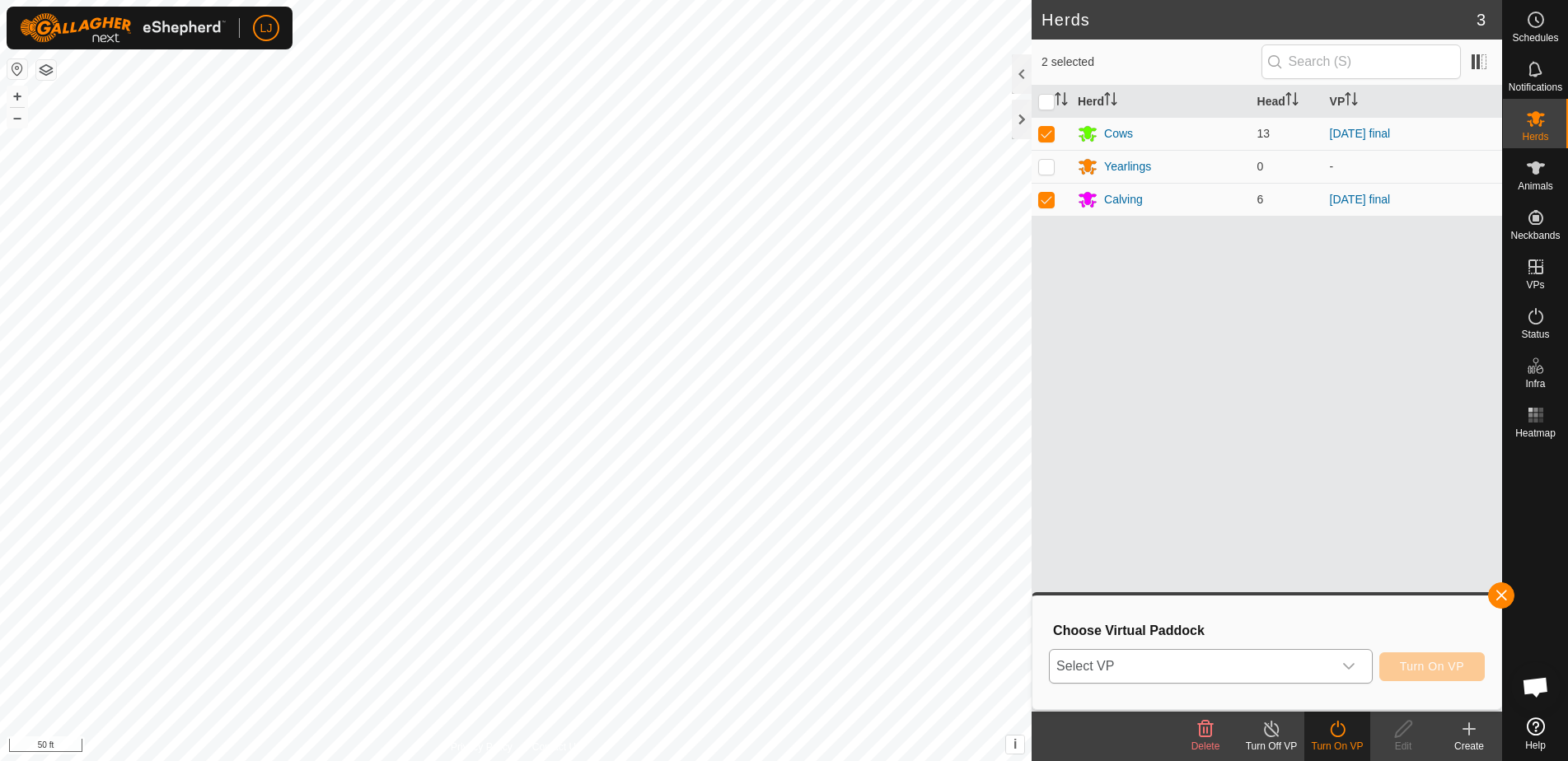
click at [1186, 655] on span "Select VP" at bounding box center [1192, 666] width 282 height 33
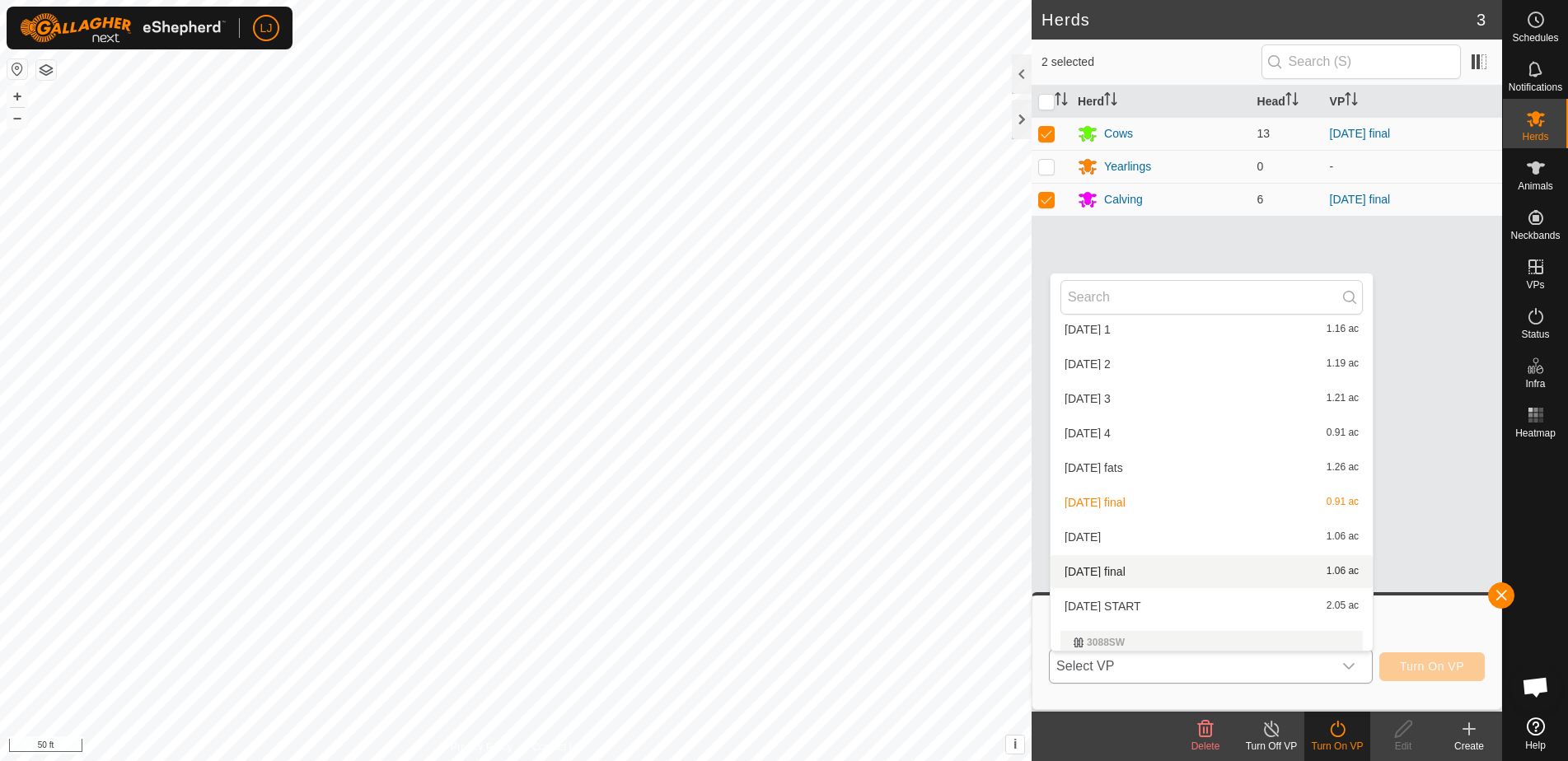
scroll to position [366, 0]
click at [1153, 506] on li "[DATE] final 0.91 ac" at bounding box center [1211, 500] width 322 height 33
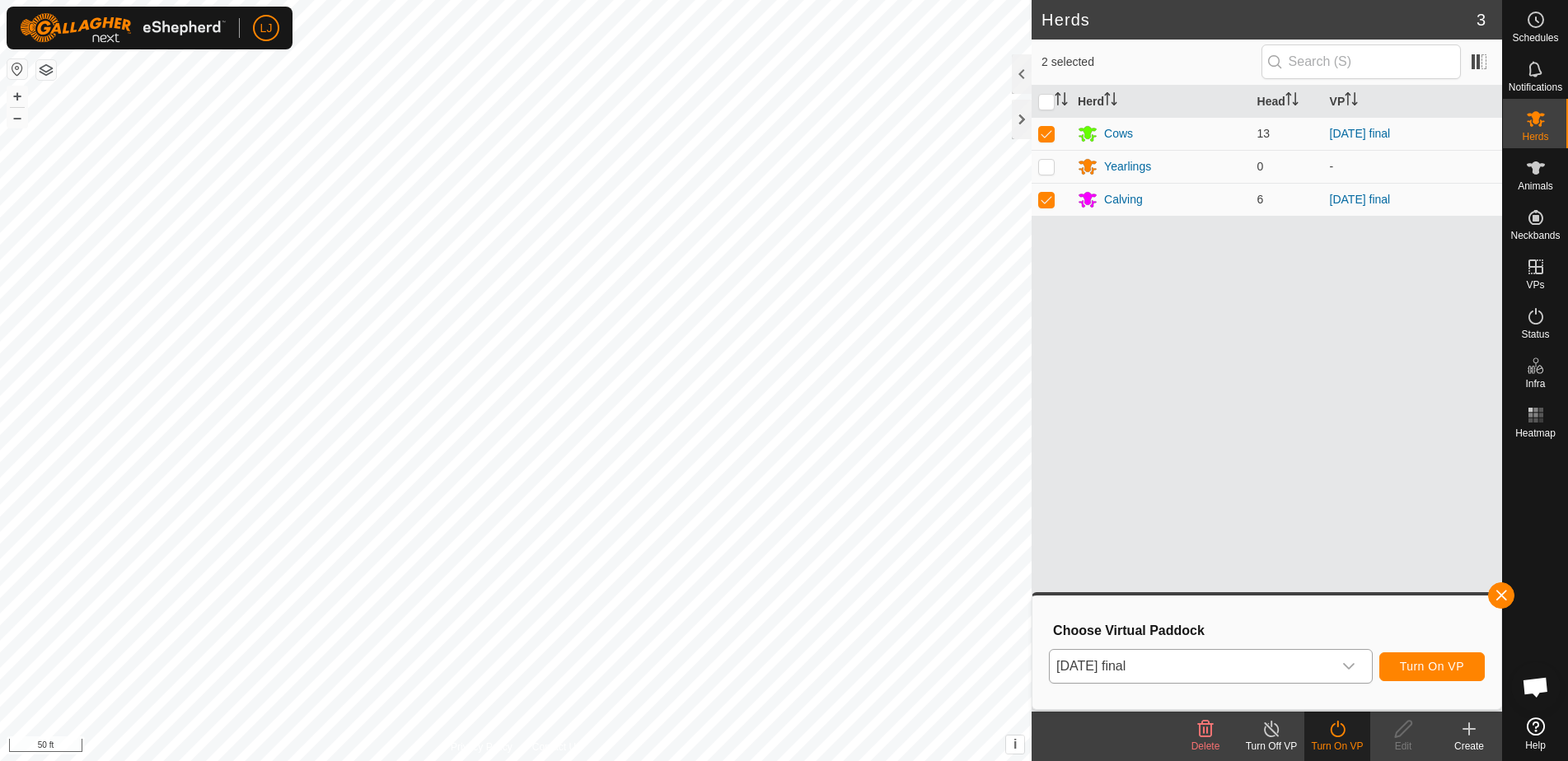
click at [1396, 665] on button "Turn On VP" at bounding box center [1432, 666] width 105 height 29
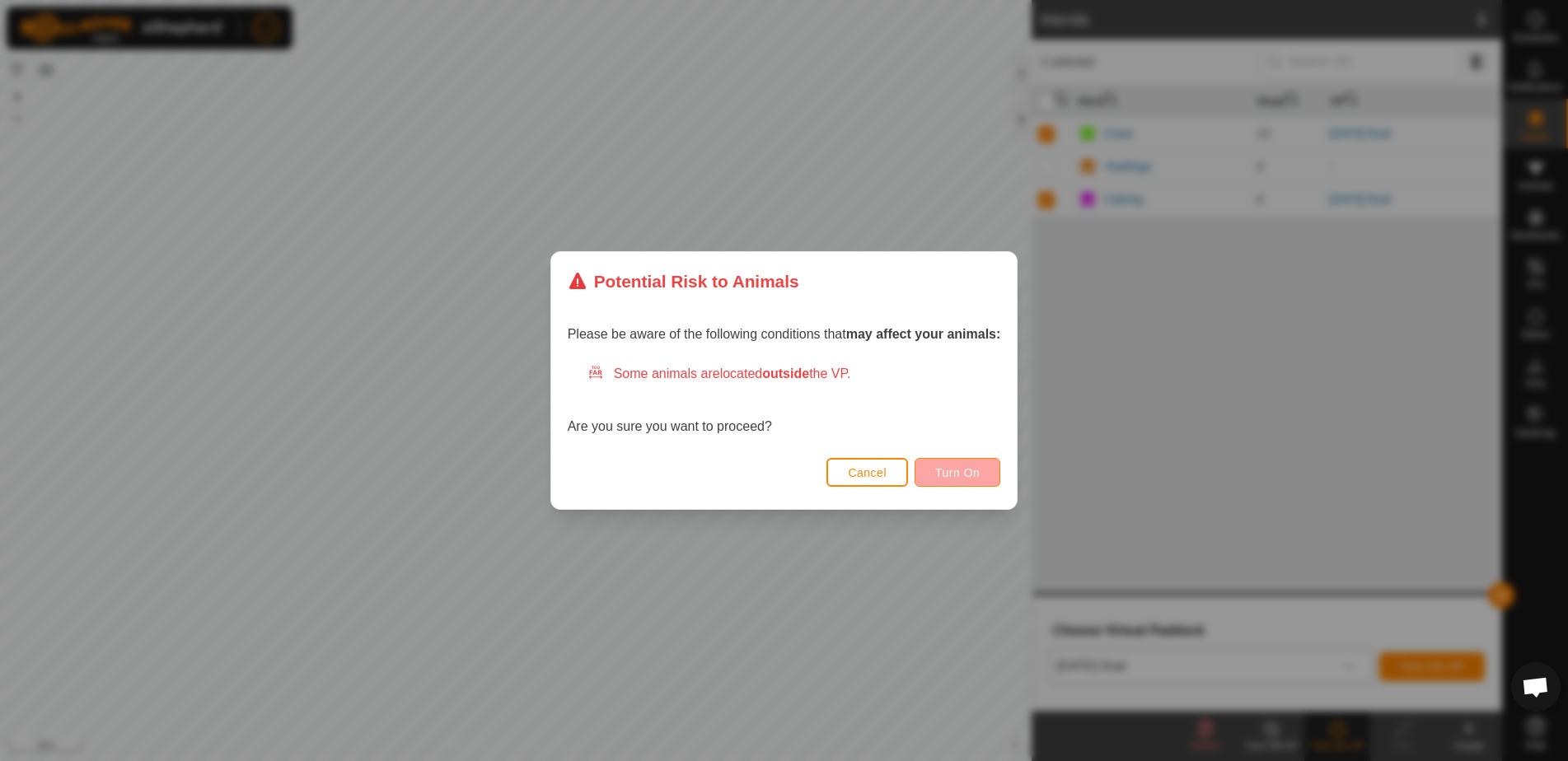
click at [973, 481] on button "Turn On" at bounding box center [957, 472] width 86 height 29
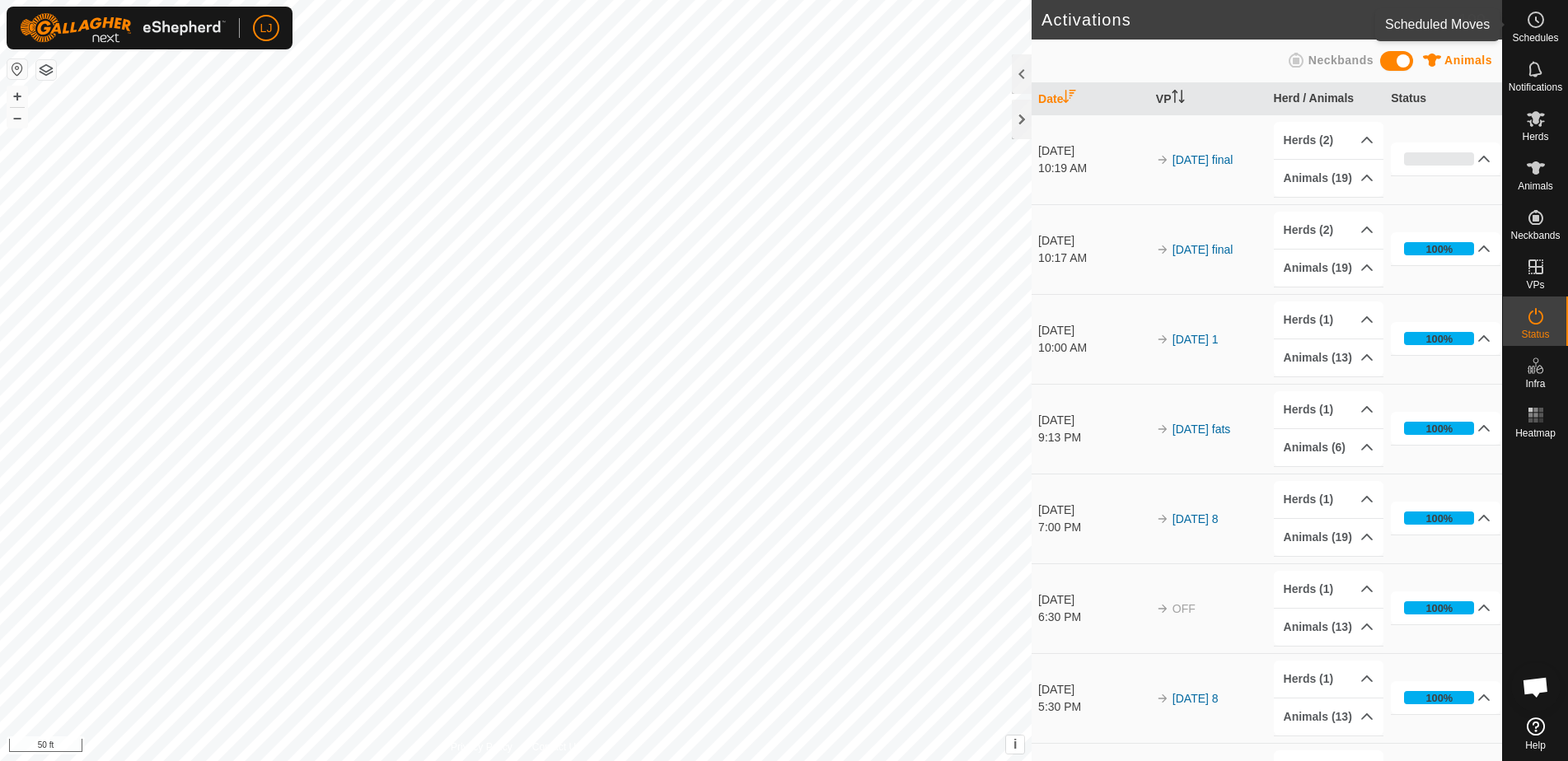
click at [1537, 30] on es-schedule-vp-svg-icon at bounding box center [1536, 20] width 30 height 26
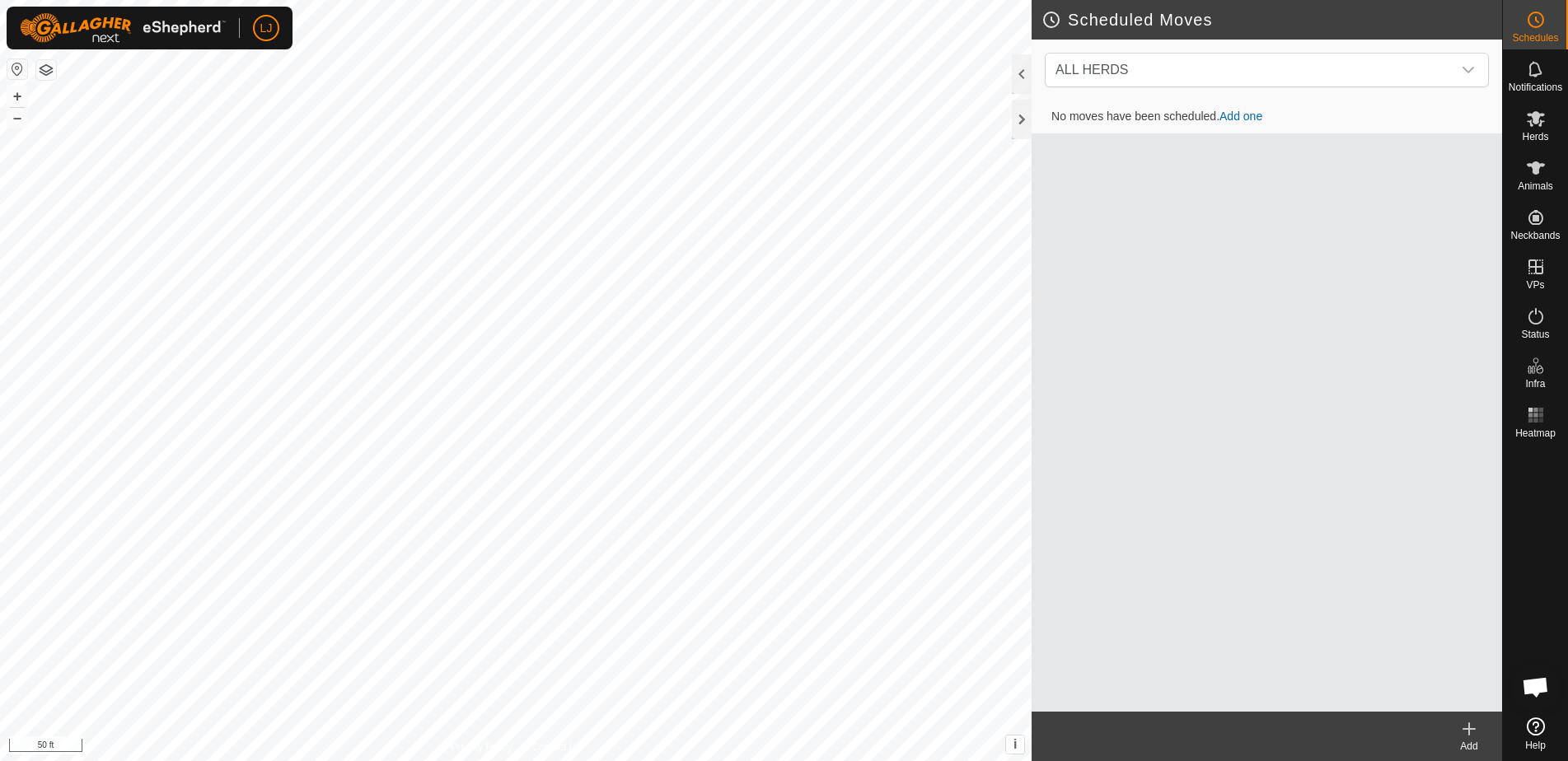
click at [1469, 729] on icon at bounding box center [1469, 729] width 11 height 0
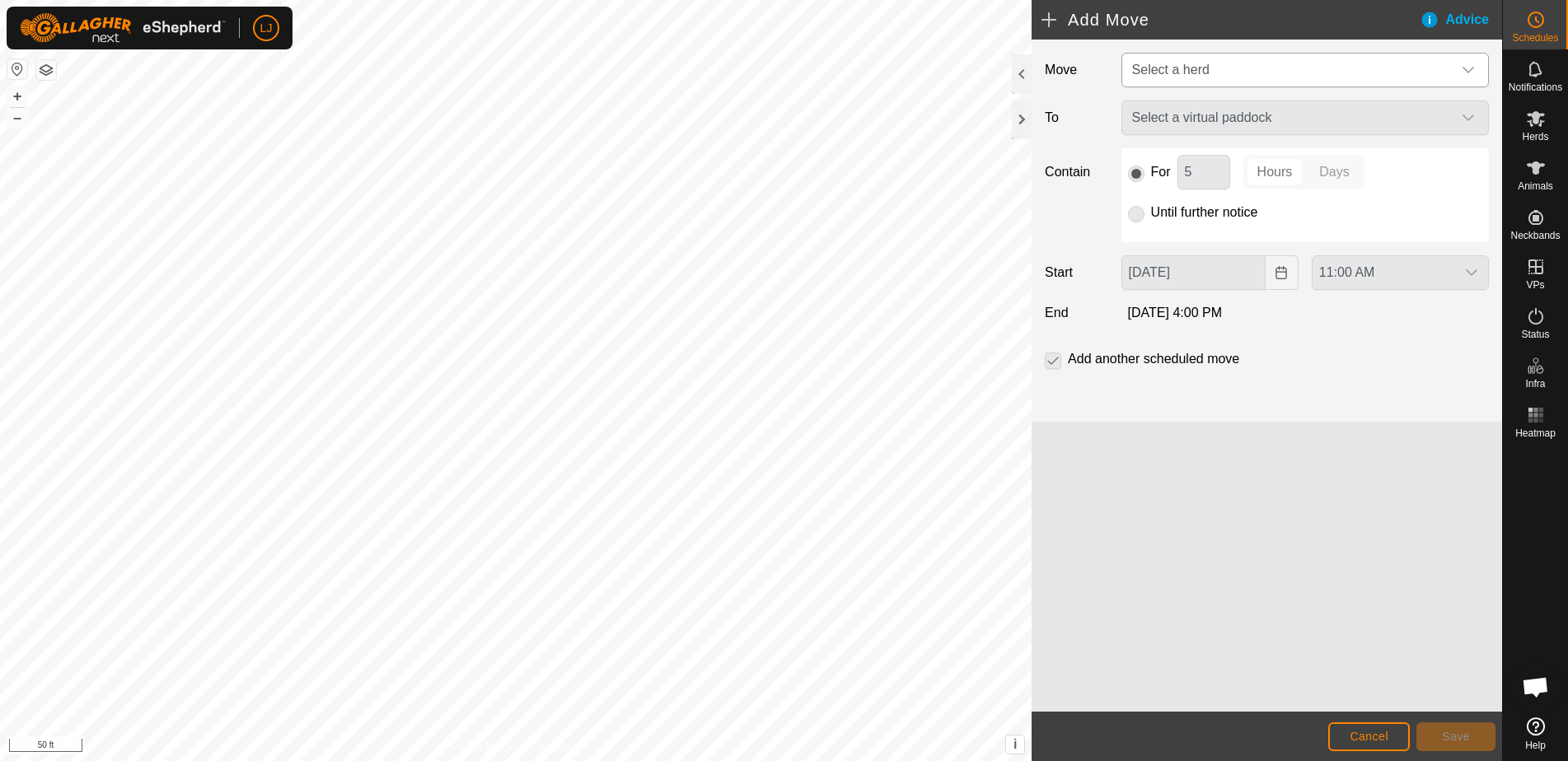
click at [1196, 68] on span "Select a herd" at bounding box center [1171, 70] width 77 height 14
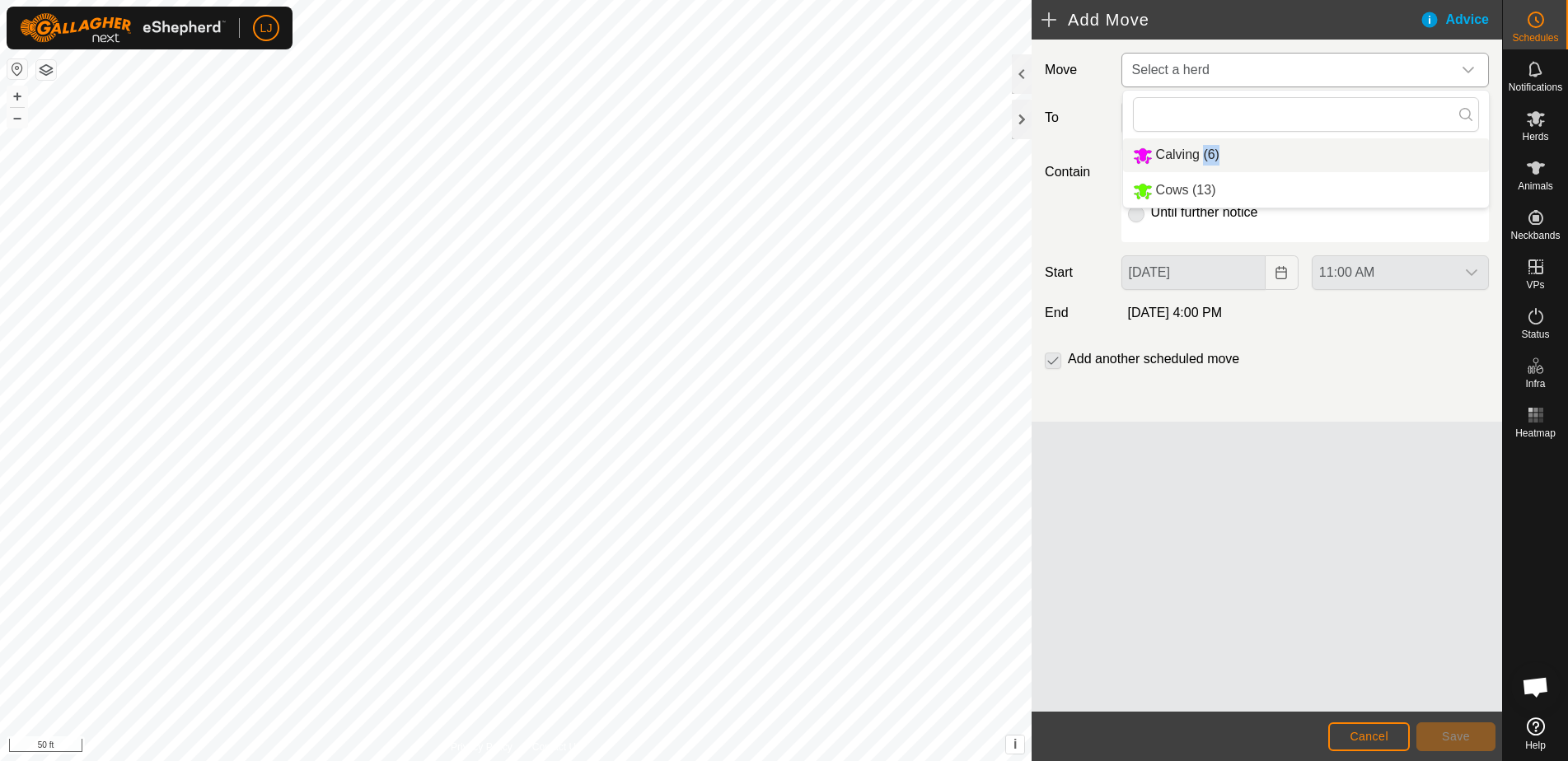
click at [1206, 153] on li "Calving (6)" at bounding box center [1305, 155] width 366 height 34
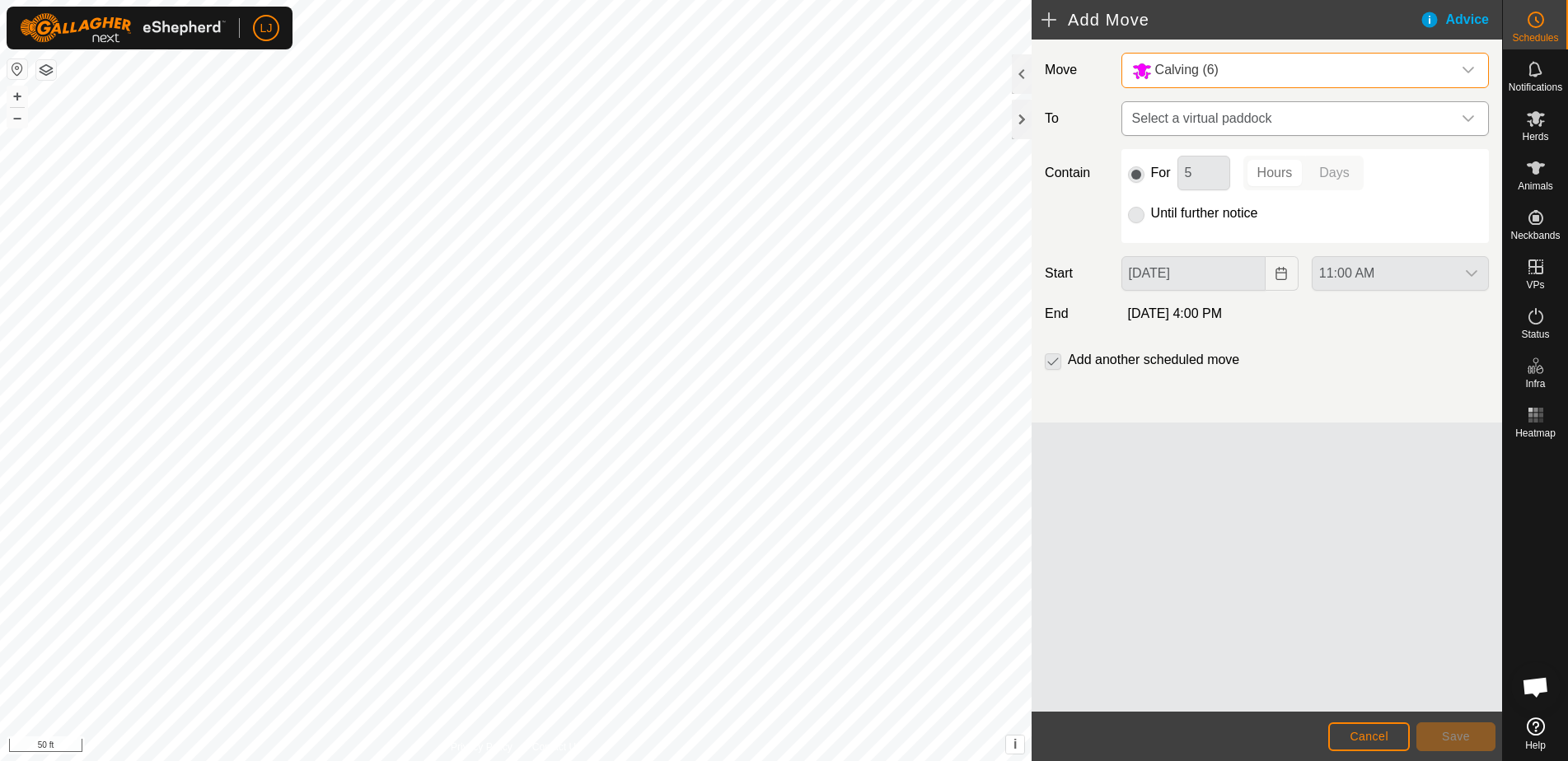
click at [1245, 126] on span "Select a virtual paddock" at bounding box center [1288, 119] width 327 height 33
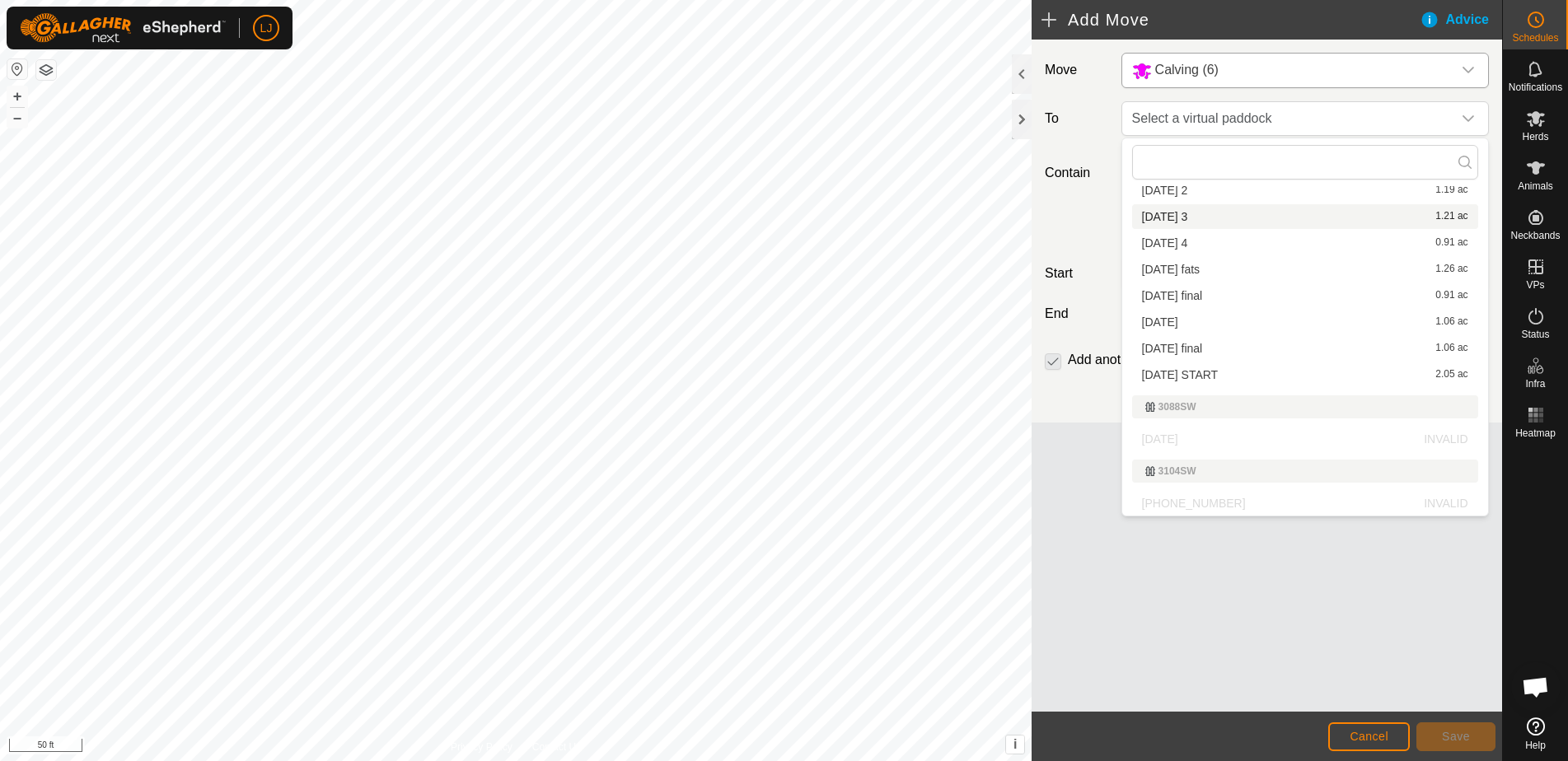
scroll to position [333, 0]
click at [1230, 352] on li "[DATE] final 1.06 ac" at bounding box center [1305, 348] width 346 height 24
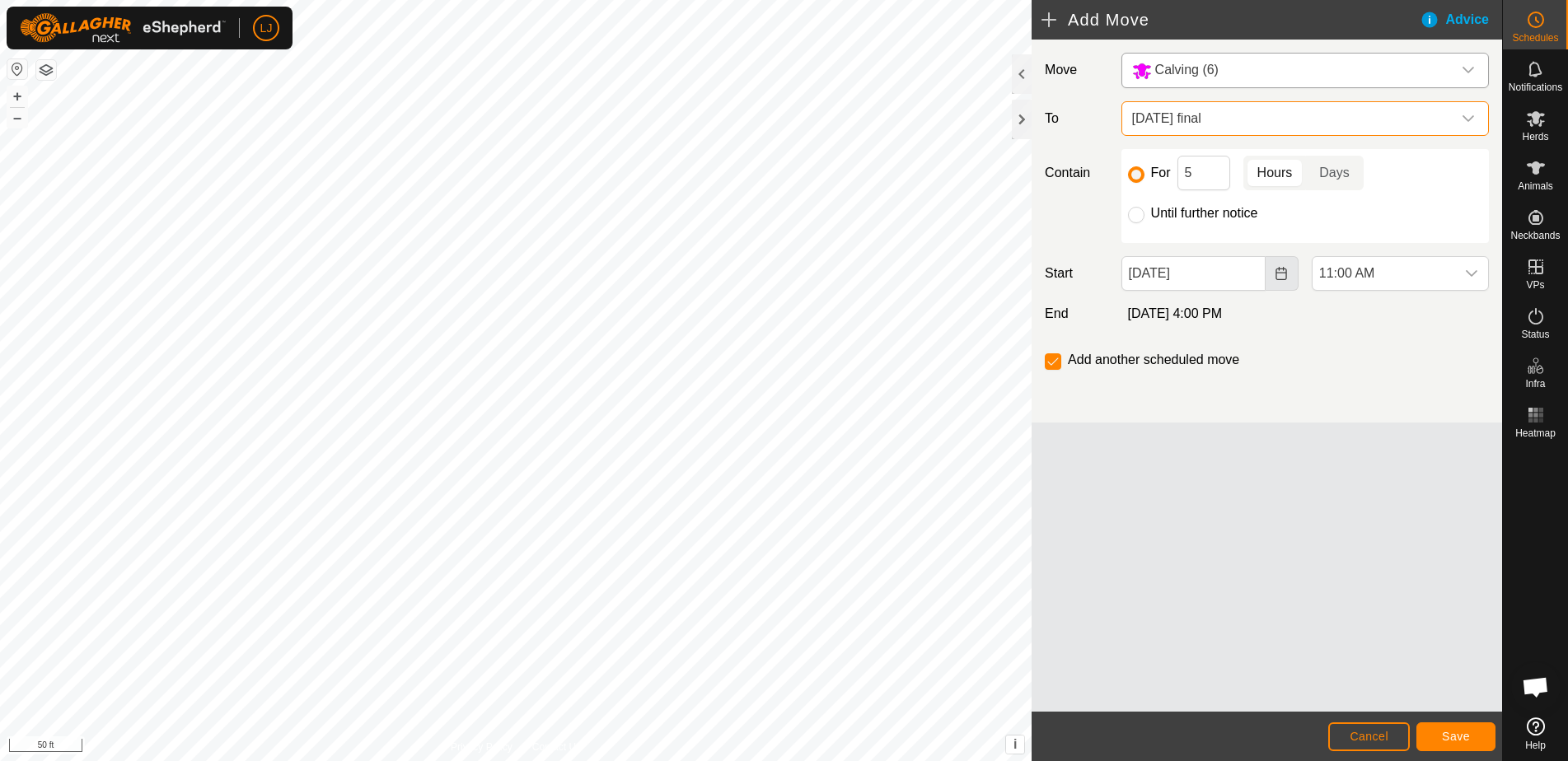
click at [1282, 270] on icon "Choose Date" at bounding box center [1282, 274] width 13 height 13
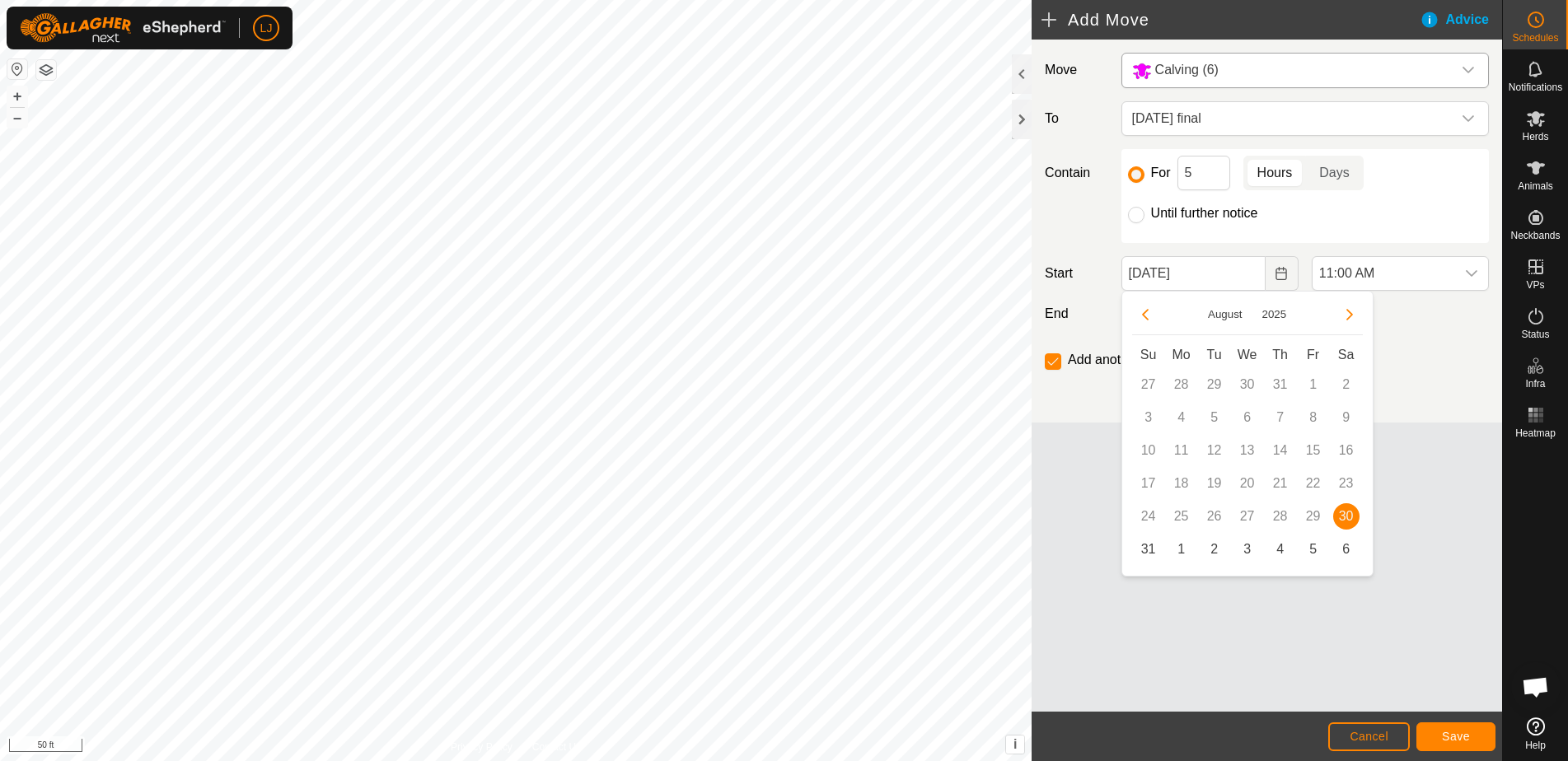
click at [1352, 521] on span "30" at bounding box center [1347, 516] width 26 height 26
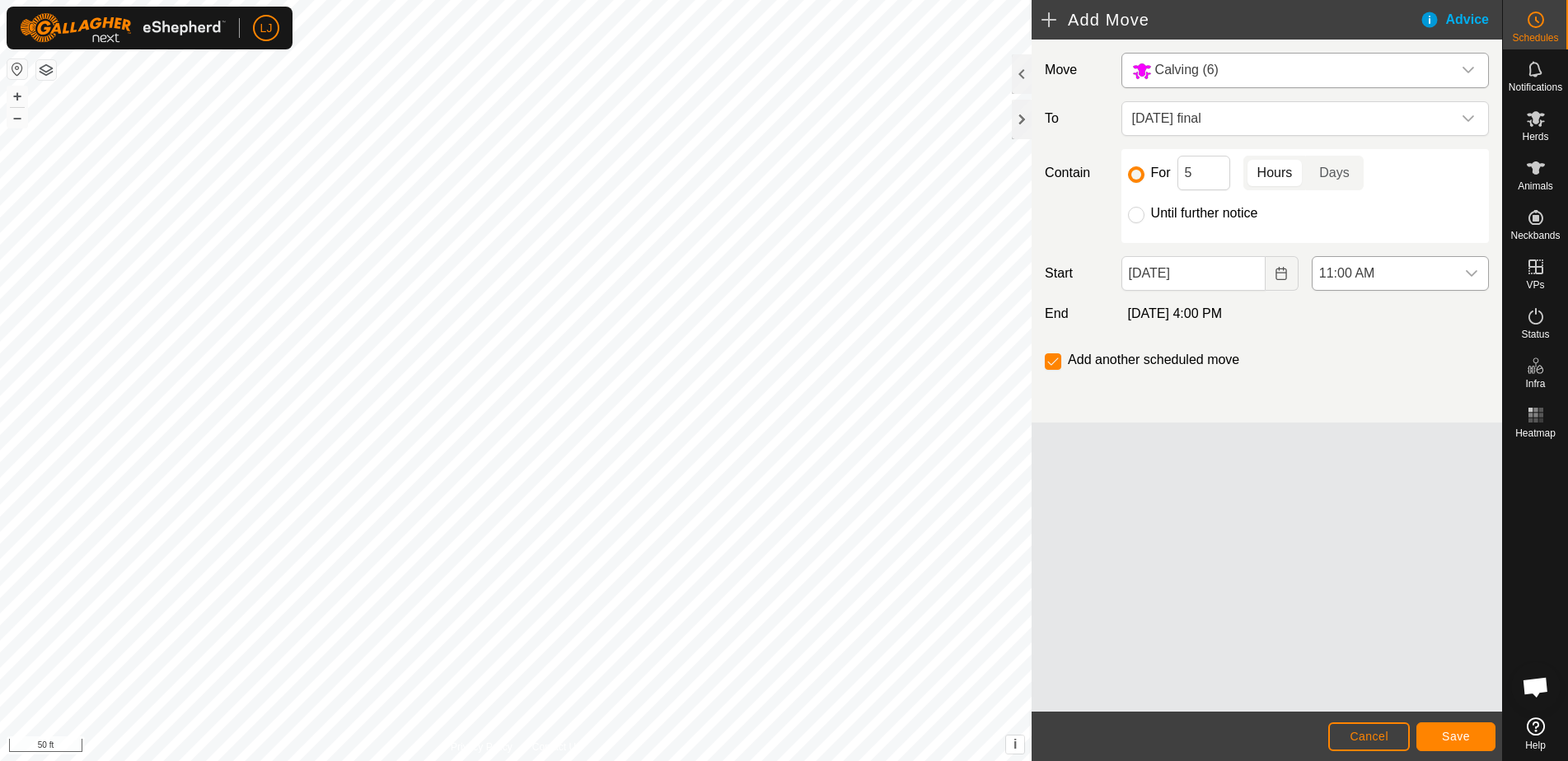
click at [1471, 277] on icon "dropdown trigger" at bounding box center [1472, 274] width 13 height 13
click at [1400, 327] on li "7:00 PM" at bounding box center [1400, 317] width 176 height 33
drag, startPoint x: 1129, startPoint y: 215, endPoint x: 1136, endPoint y: 224, distance: 11.4
click at [1129, 215] on input "Until further notice" at bounding box center [1137, 215] width 17 height 17
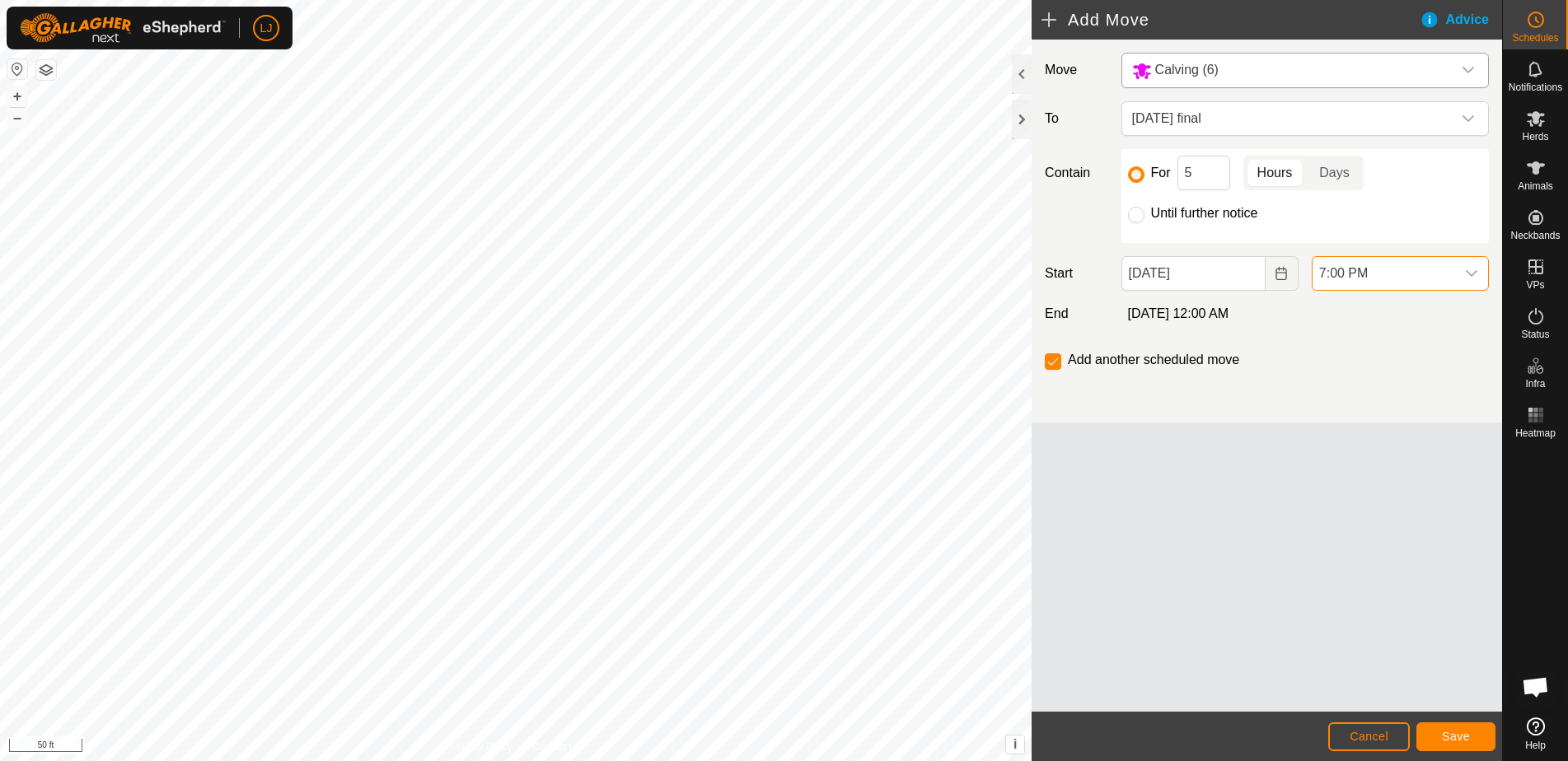
radio input "true"
checkbox input "false"
click at [1451, 743] on button "Save" at bounding box center [1456, 737] width 79 height 29
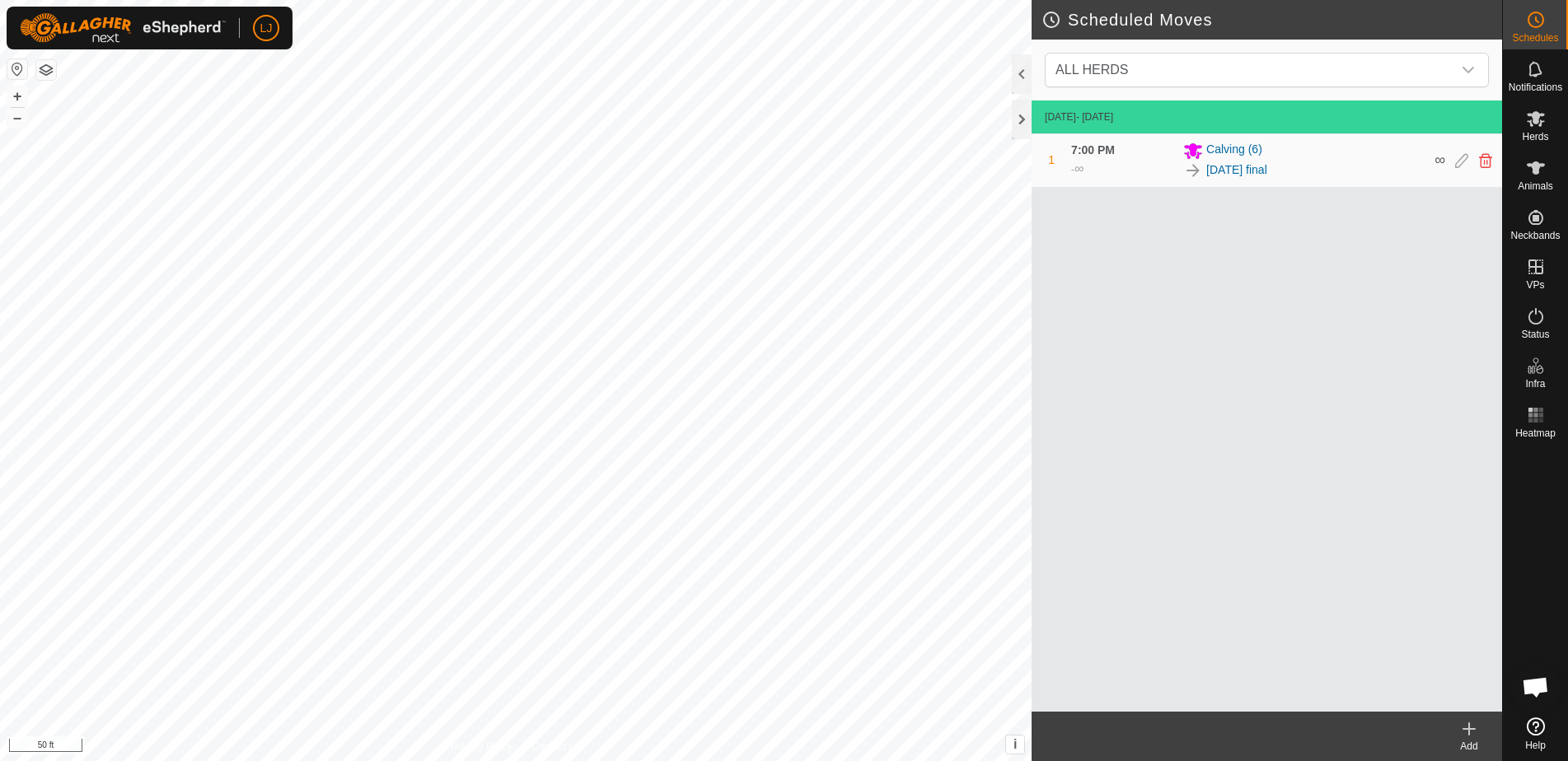
click at [1474, 723] on icon at bounding box center [1469, 728] width 20 height 20
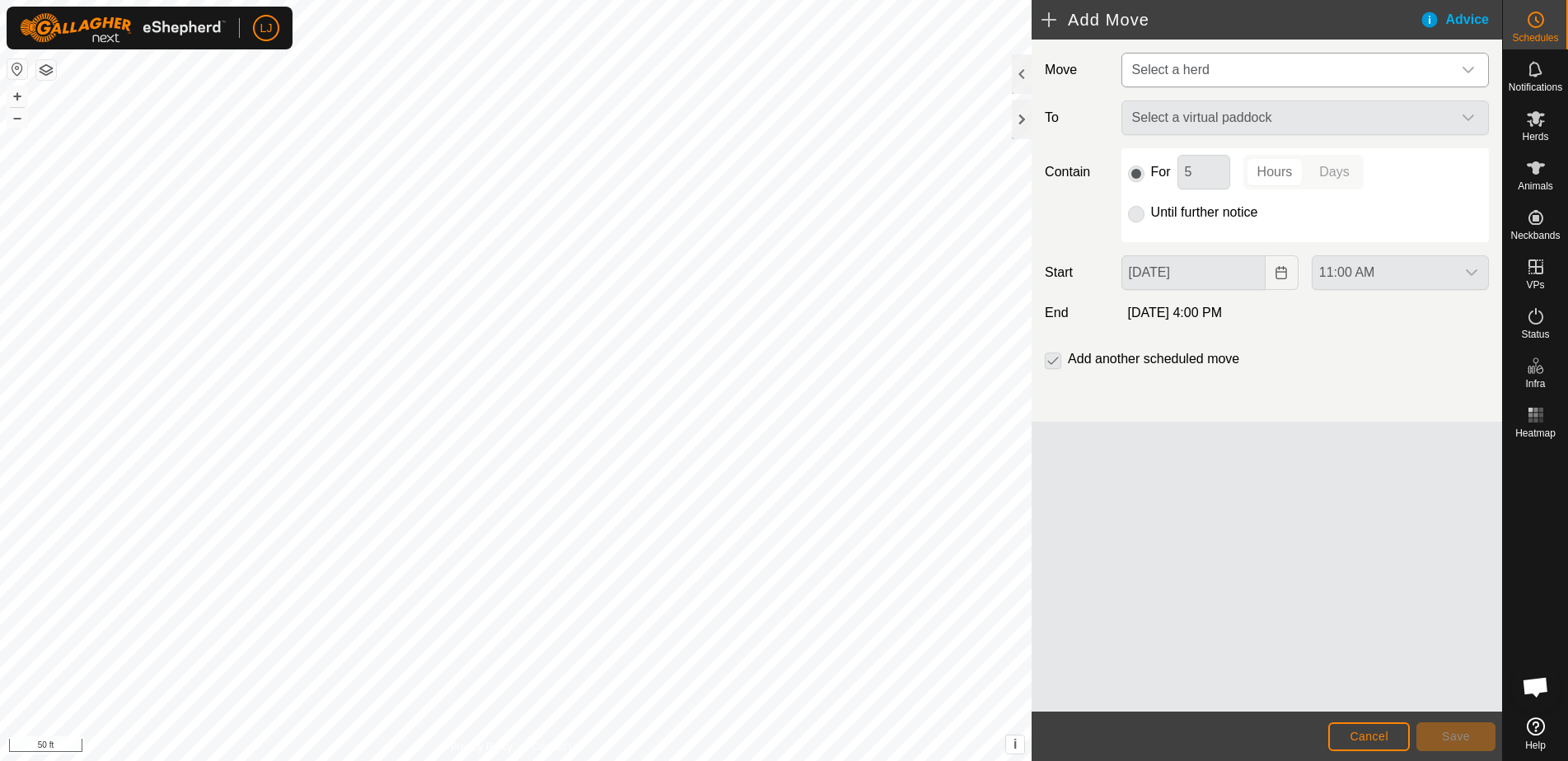
click at [1239, 65] on span "Select a herd" at bounding box center [1288, 70] width 327 height 33
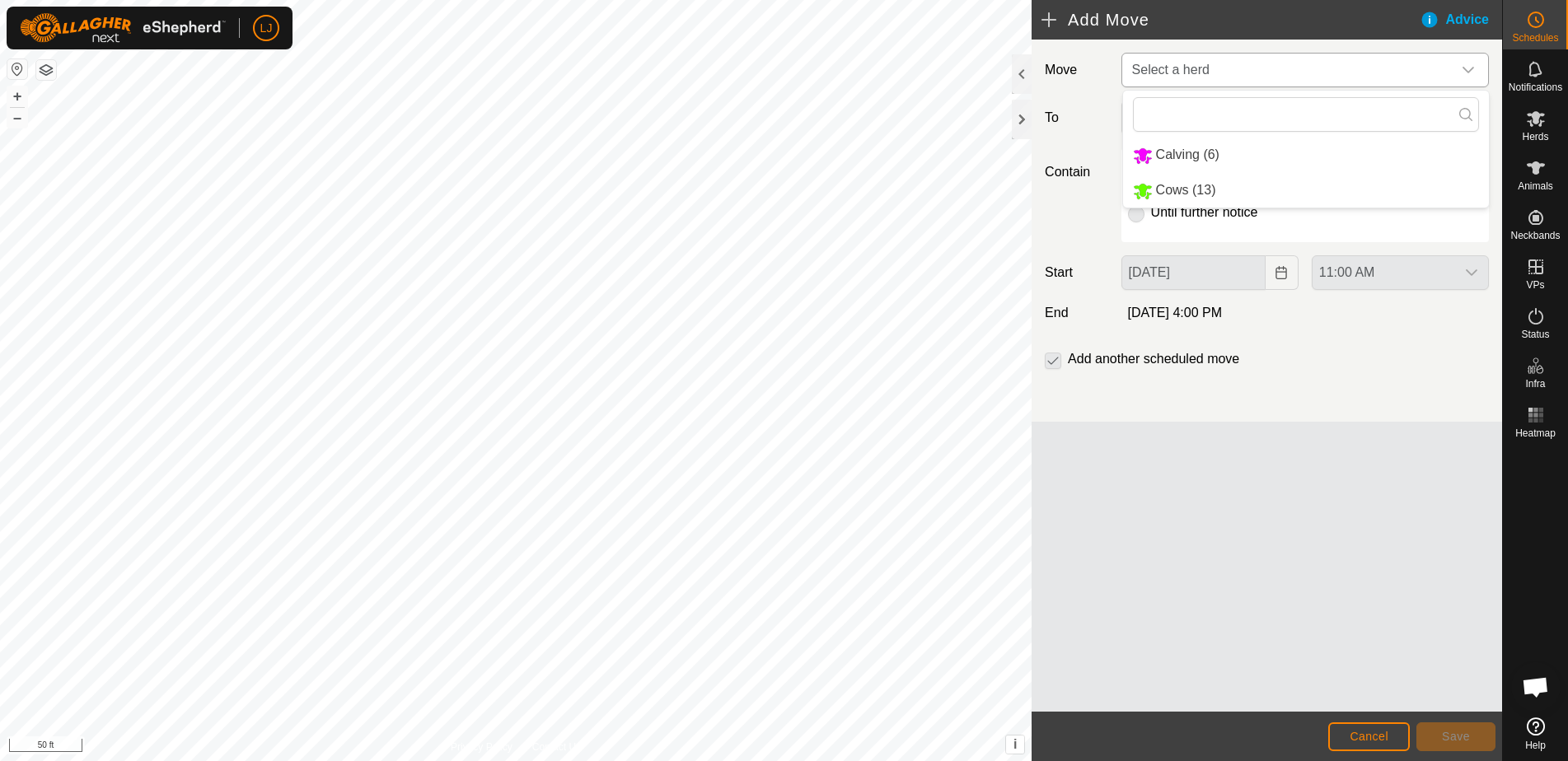
click at [1260, 184] on li "Cows (13)" at bounding box center [1305, 191] width 366 height 34
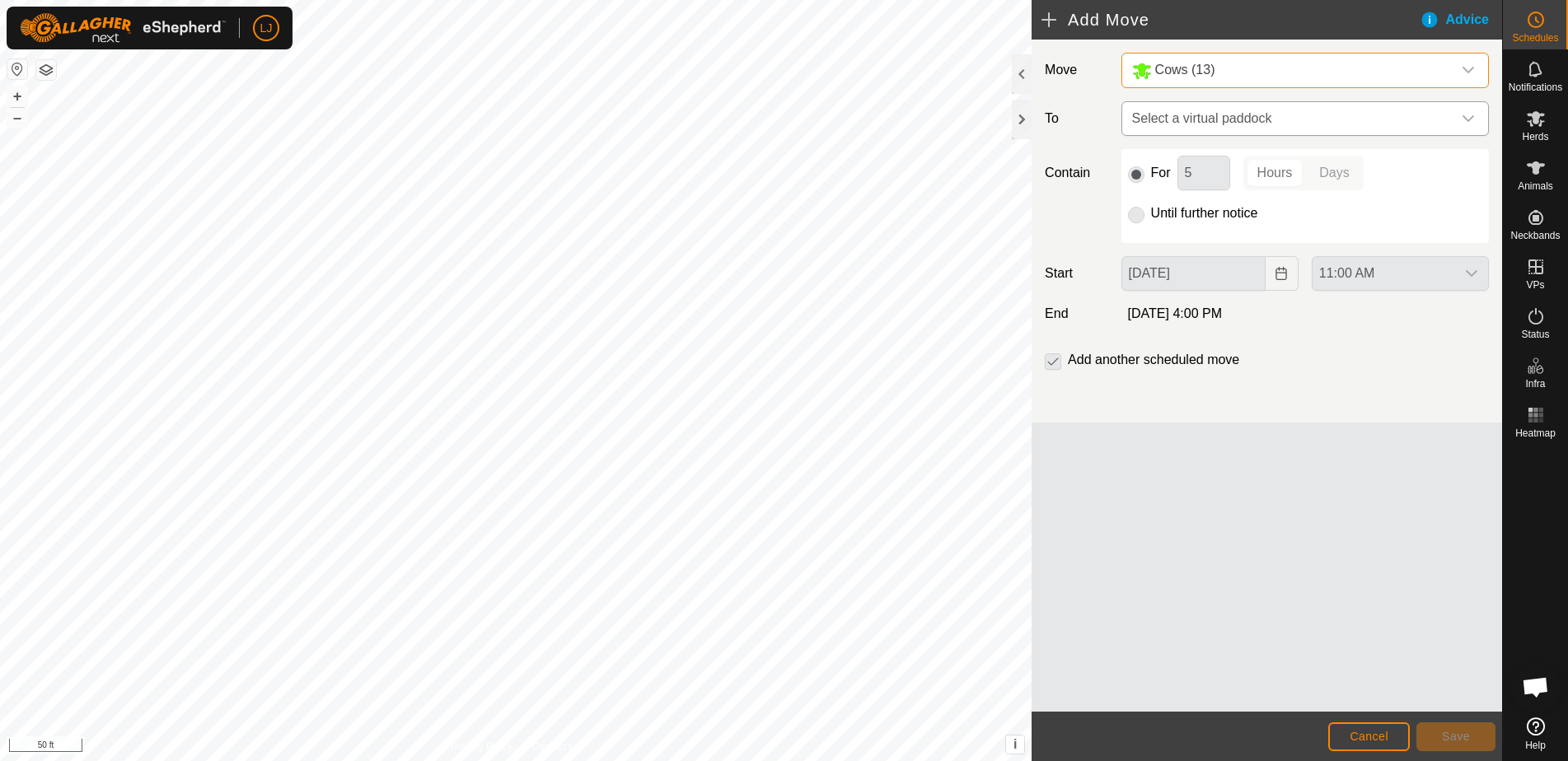
click at [1318, 120] on span "Select a virtual paddock" at bounding box center [1288, 119] width 327 height 33
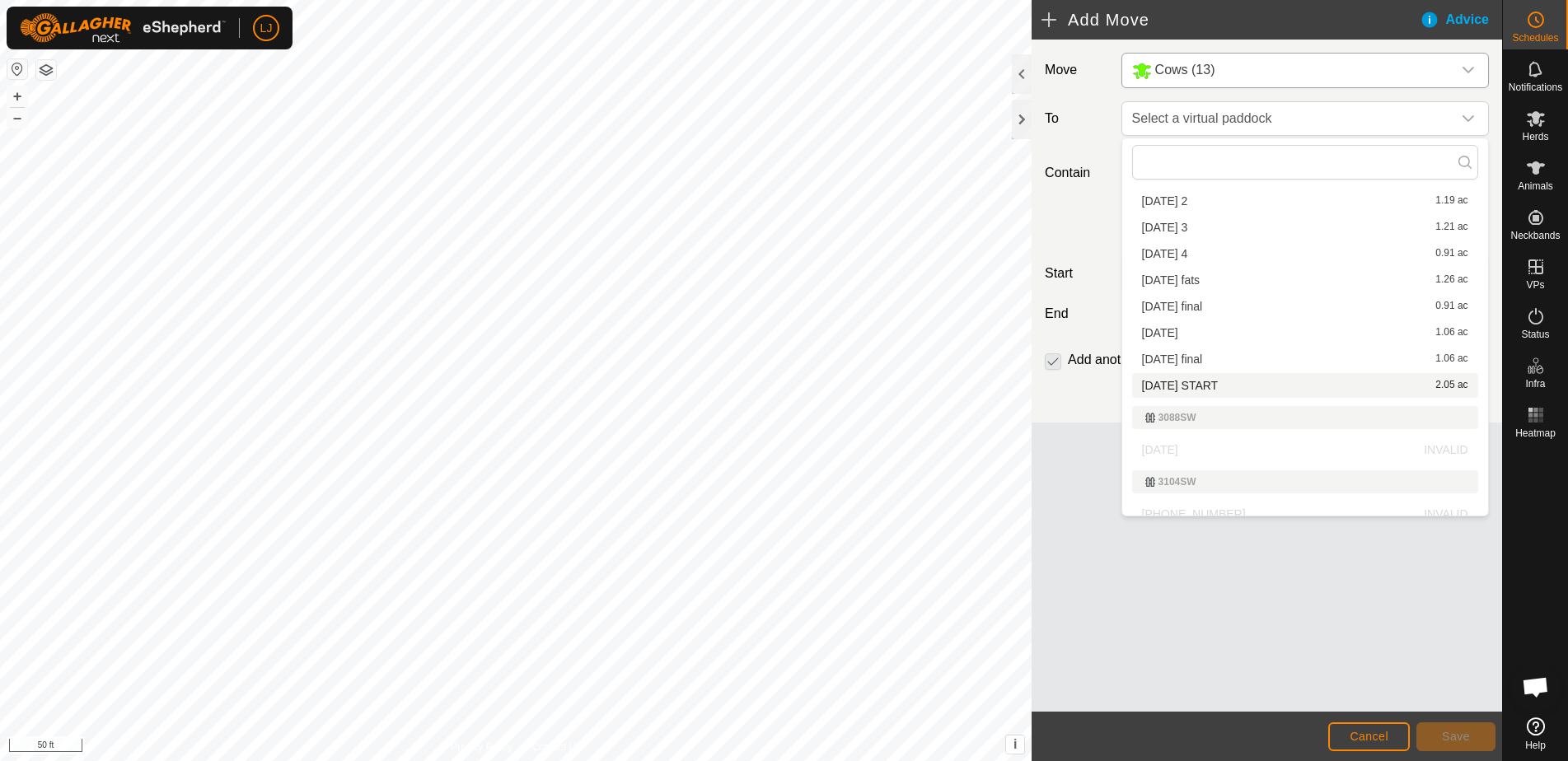
scroll to position [327, 0]
click at [1230, 357] on li "[DATE] final 1.06 ac" at bounding box center [1305, 354] width 346 height 24
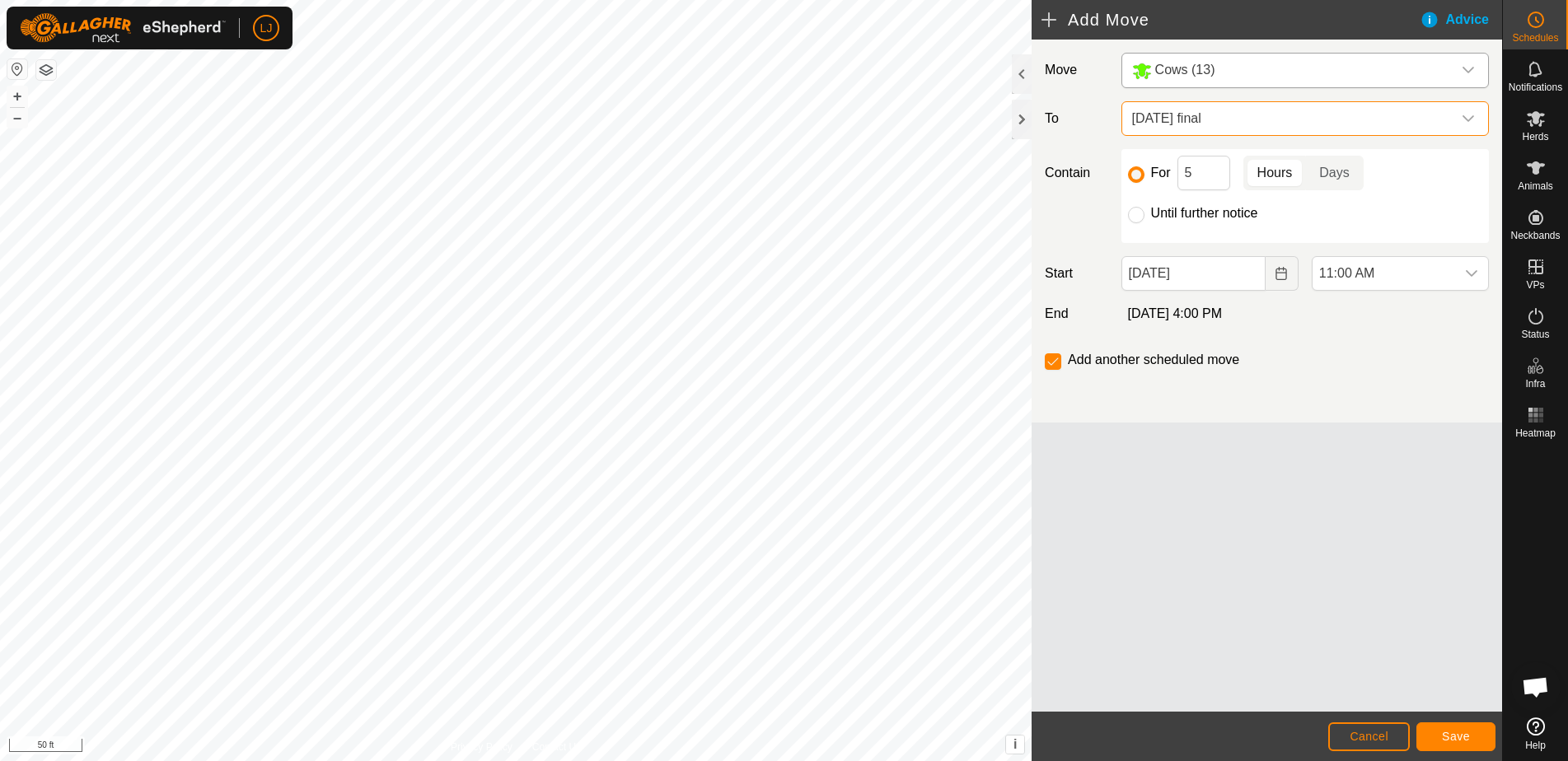
click at [1174, 212] on label "Until further notice" at bounding box center [1205, 214] width 107 height 13
click at [1144, 212] on input "Until further notice" at bounding box center [1137, 215] width 17 height 17
radio input "true"
checkbox input "false"
click at [1295, 275] on button "Choose Date" at bounding box center [1282, 273] width 33 height 35
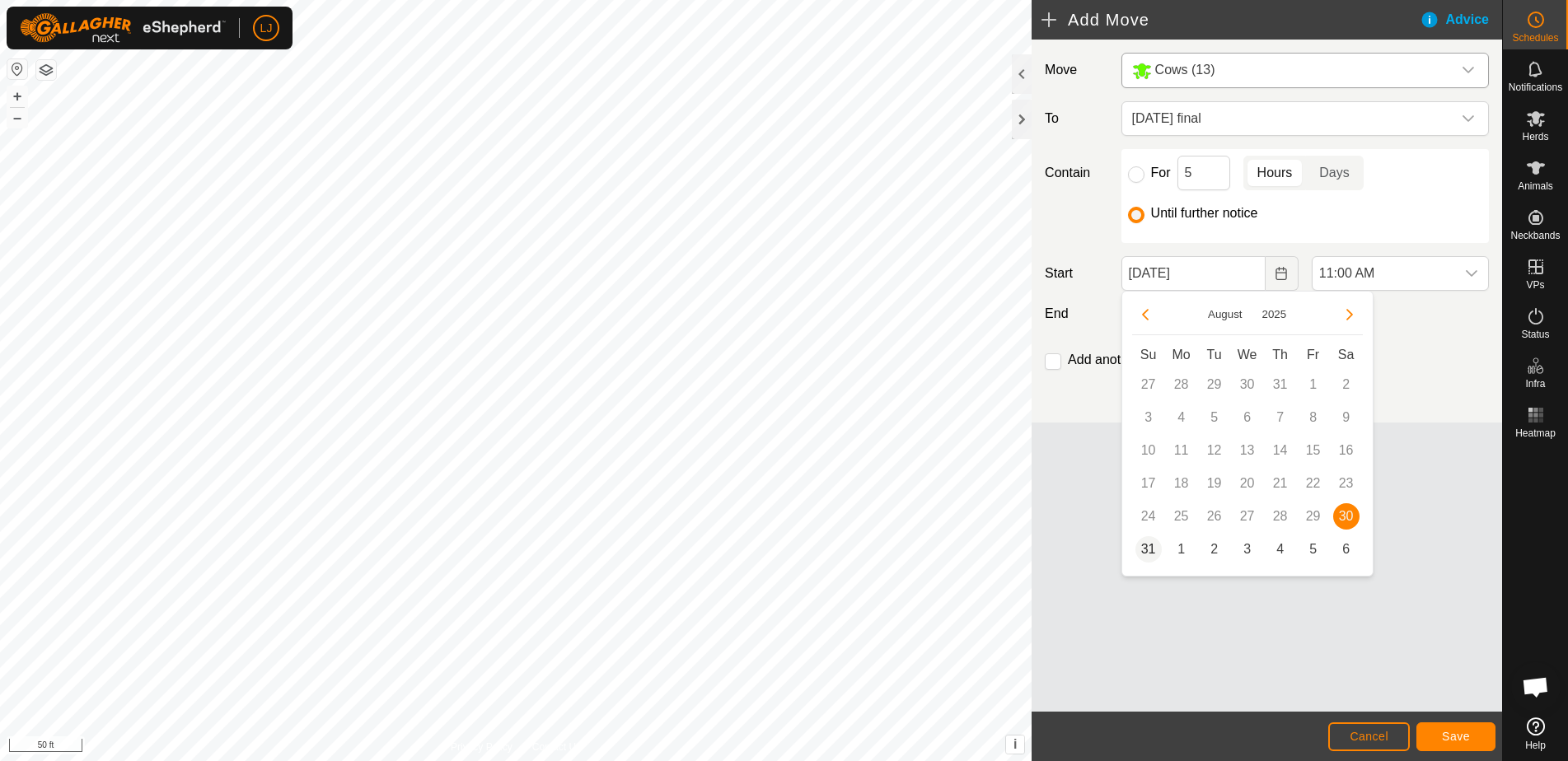
click at [1152, 549] on span "31" at bounding box center [1149, 549] width 26 height 26
type input "[DATE]"
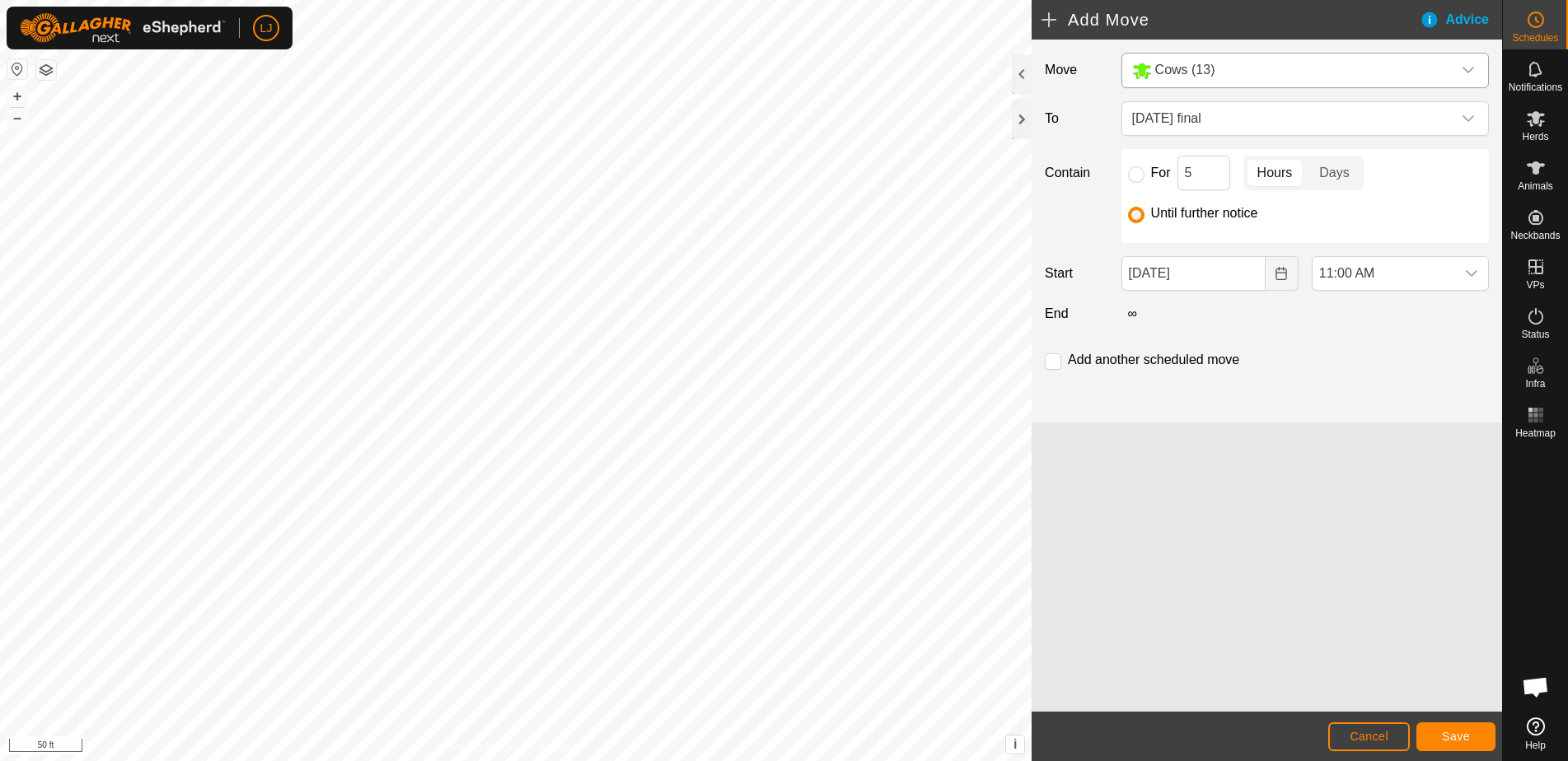
click at [1460, 738] on span "Save" at bounding box center [1456, 737] width 28 height 13
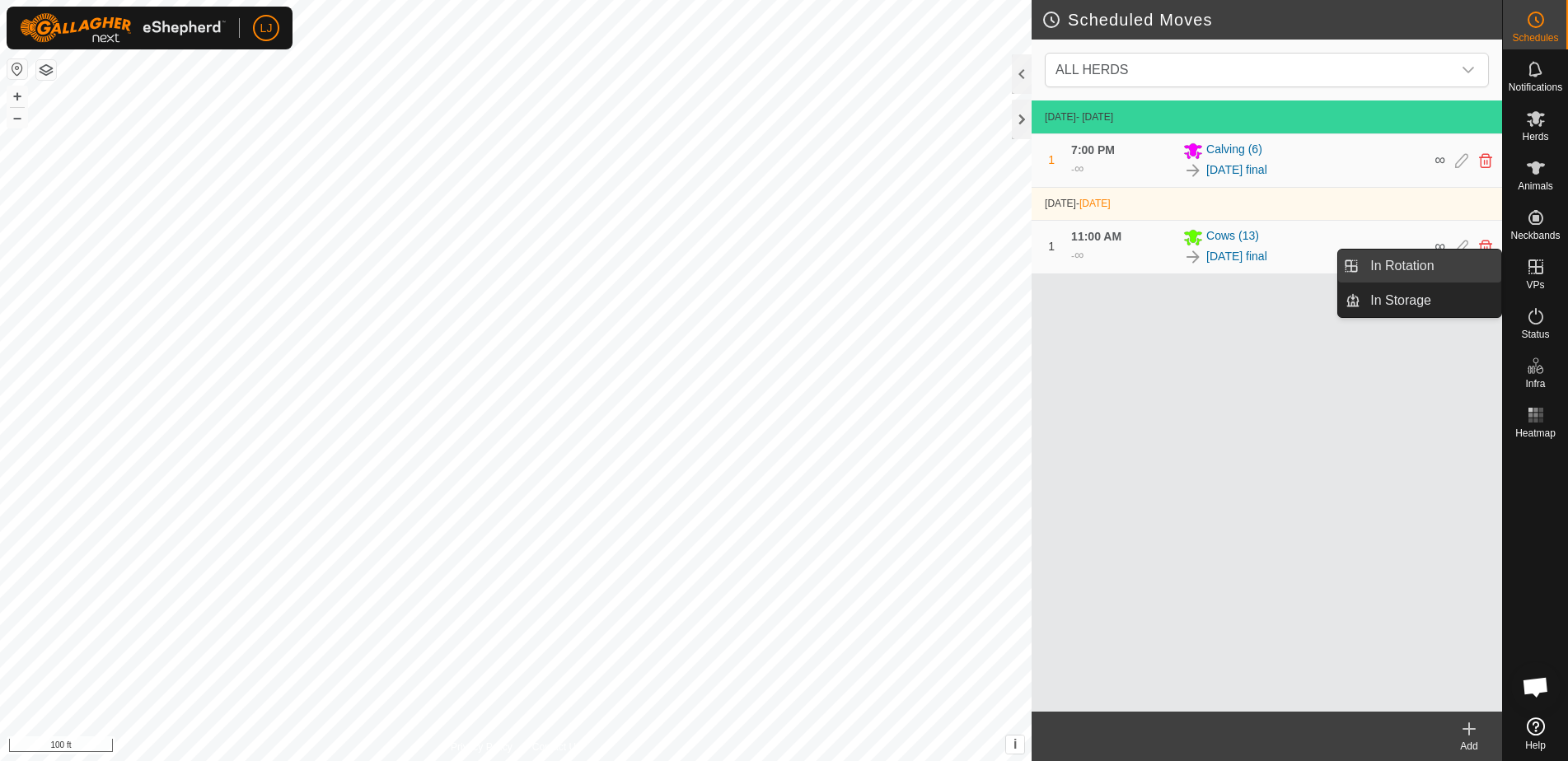
click at [1470, 272] on link "In Rotation" at bounding box center [1432, 265] width 141 height 33
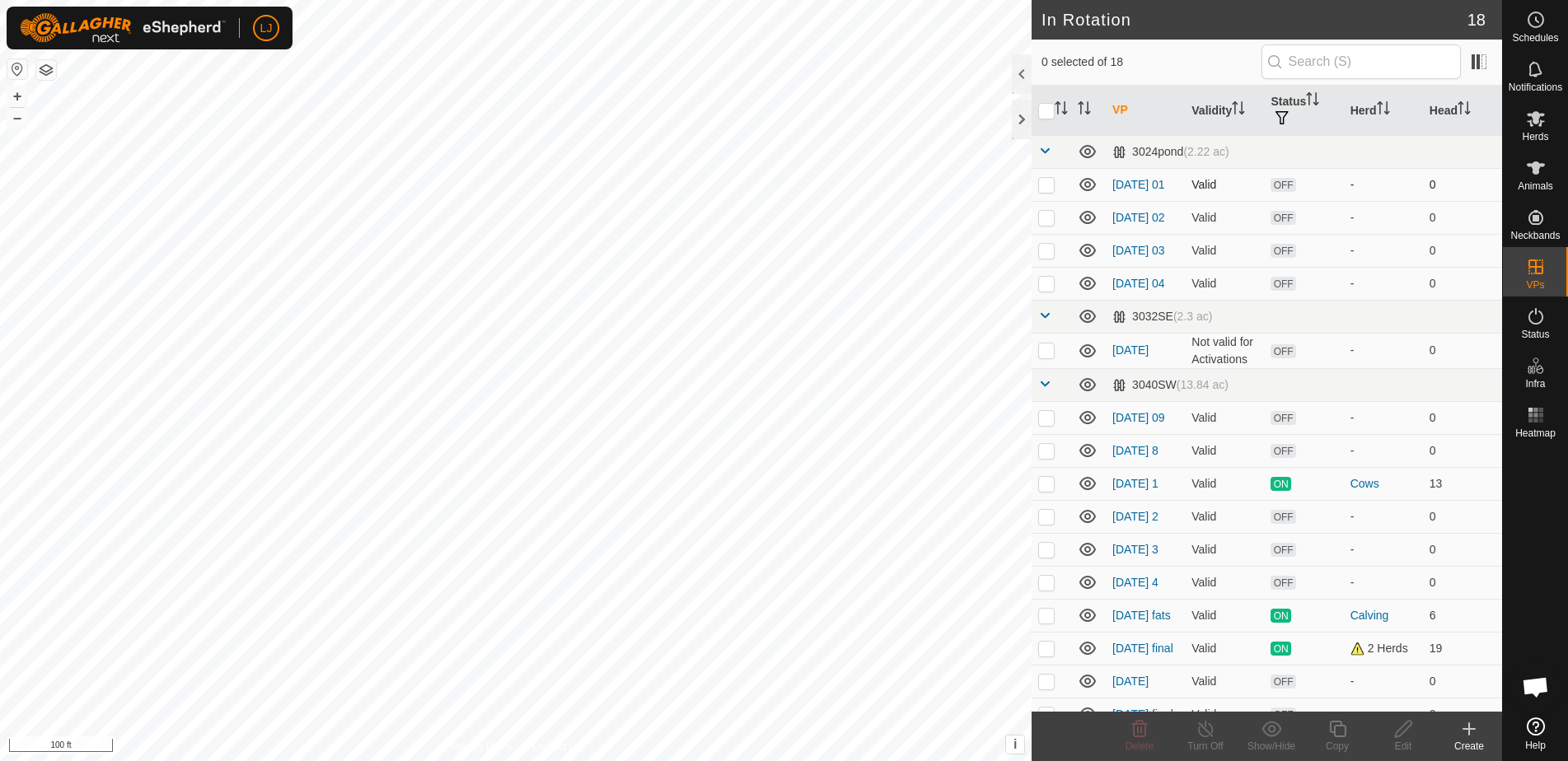
click at [1048, 186] on p-checkbox at bounding box center [1047, 184] width 17 height 13
click at [1049, 186] on p-checkbox at bounding box center [1047, 184] width 17 height 13
checkbox input "false"
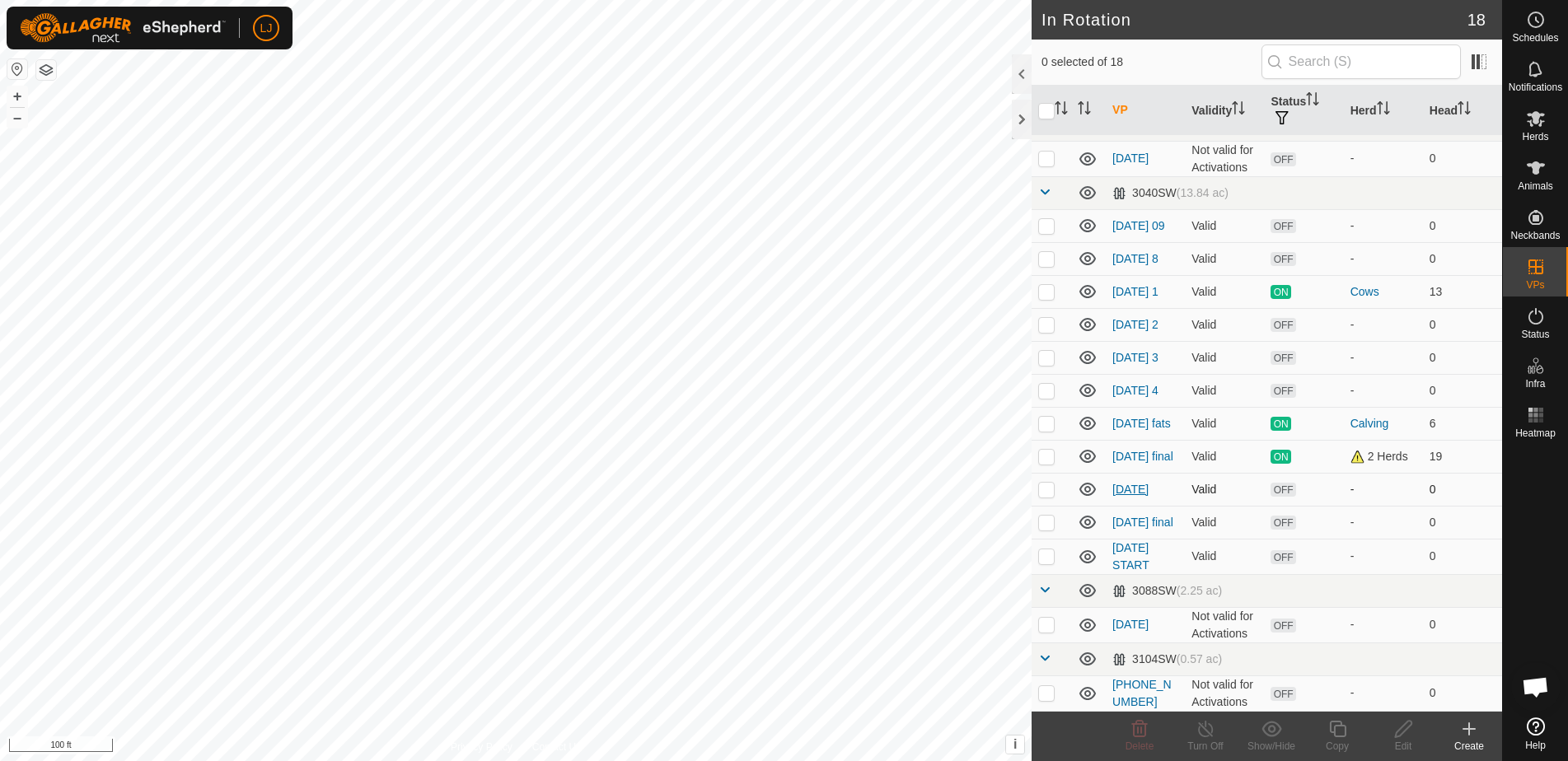
scroll to position [225, 0]
click at [1050, 555] on p-checkbox at bounding box center [1047, 556] width 17 height 13
checkbox input "true"
click at [1401, 737] on icon at bounding box center [1404, 728] width 21 height 20
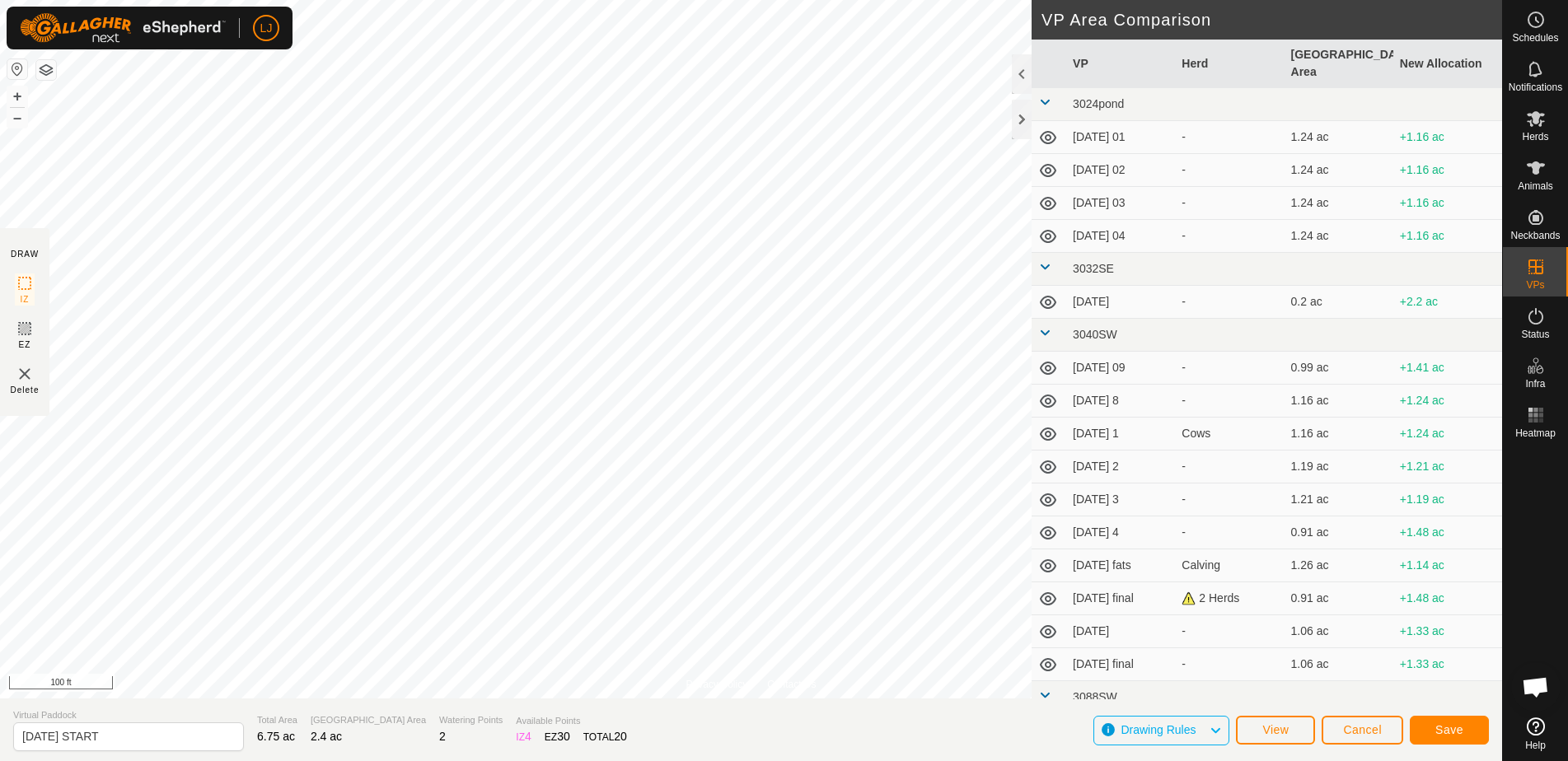
click at [1446, 727] on span "Save" at bounding box center [1449, 730] width 28 height 13
